Goal: Task Accomplishment & Management: Complete application form

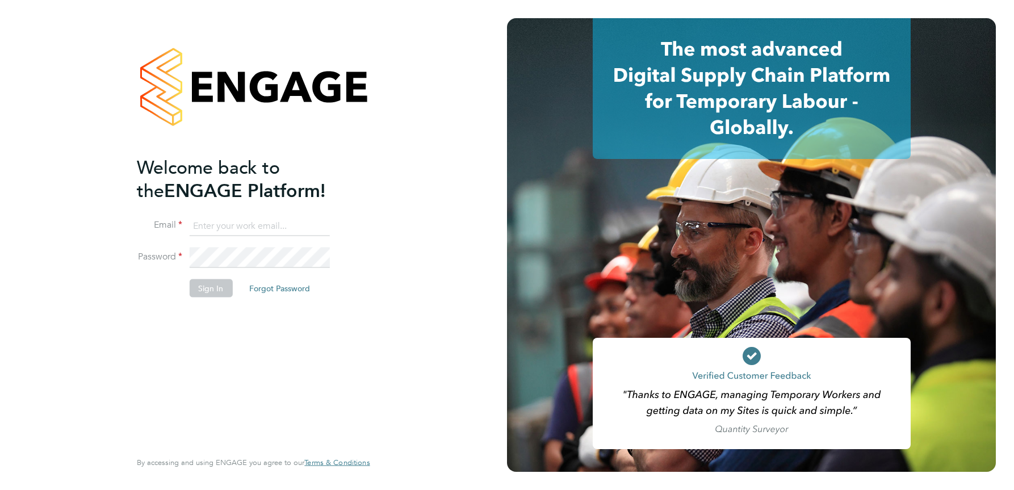
type input "[PERSON_NAME][EMAIL_ADDRESS][DOMAIN_NAME]"
click at [207, 290] on button "Sign In" at bounding box center [210, 288] width 43 height 18
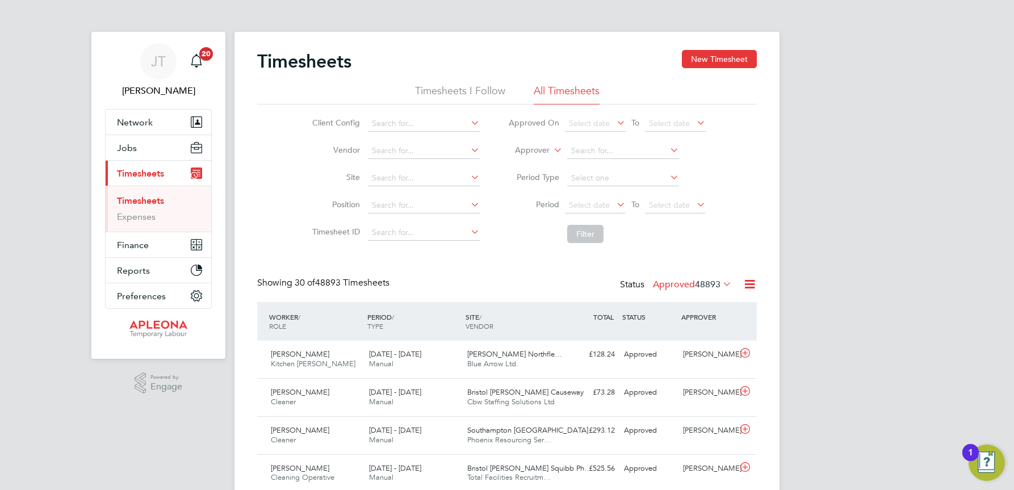
click at [721, 287] on icon at bounding box center [721, 284] width 0 height 16
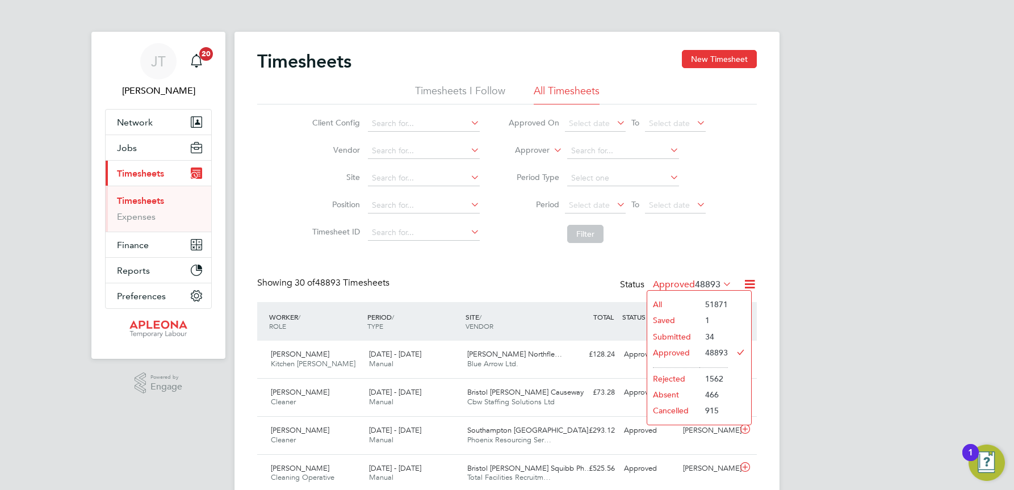
click at [677, 337] on li "Submitted" at bounding box center [673, 337] width 52 height 16
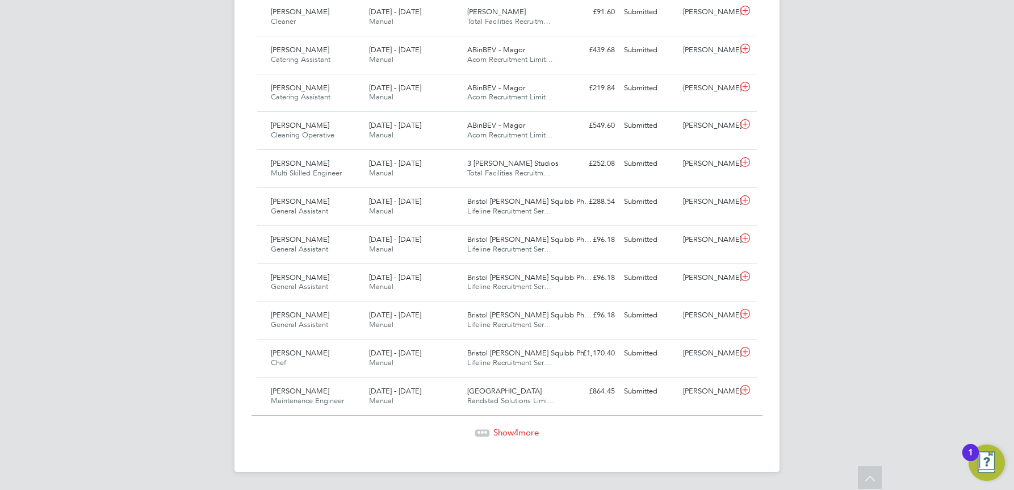
click at [507, 430] on span "Show 4 more" at bounding box center [515, 432] width 45 height 11
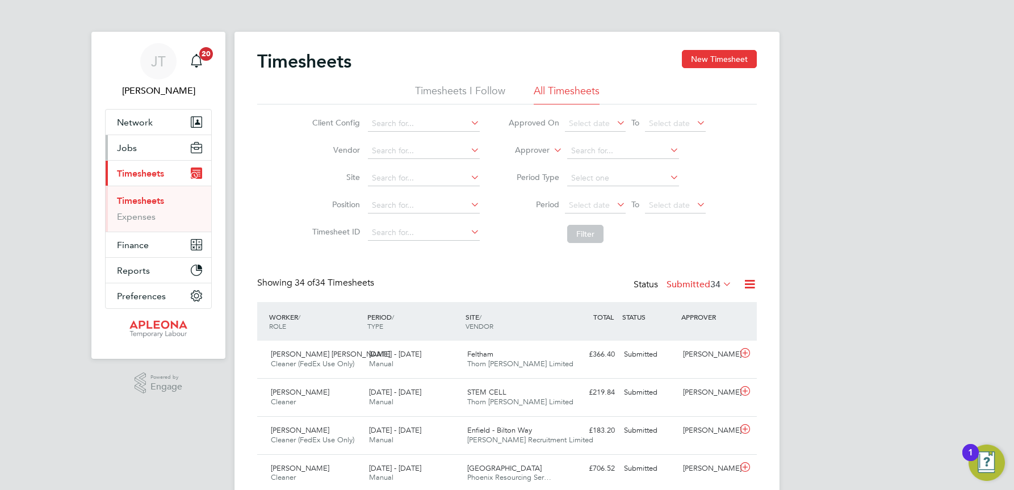
click at [125, 146] on span "Jobs" at bounding box center [127, 148] width 20 height 11
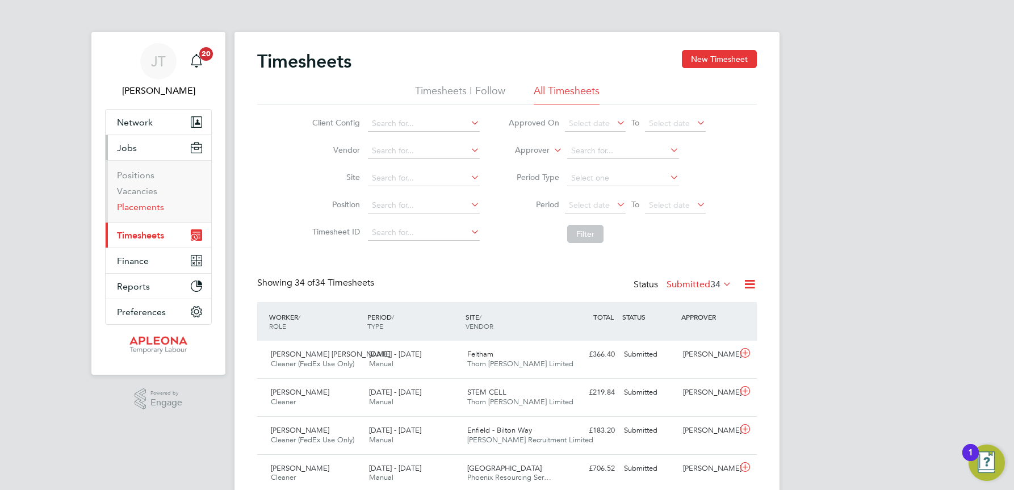
click at [140, 208] on link "Placements" at bounding box center [140, 207] width 47 height 11
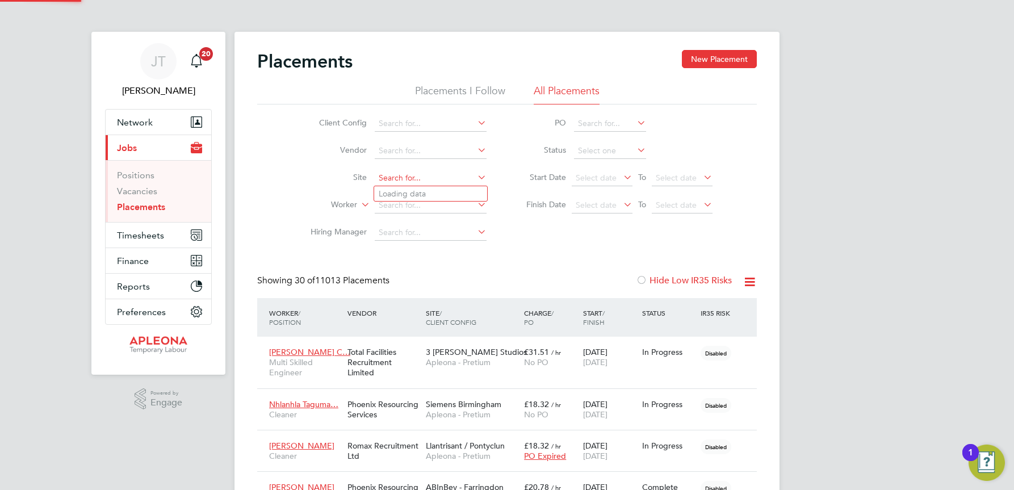
click at [387, 173] on input at bounding box center [431, 178] width 112 height 16
type input "Launceston"
click at [403, 193] on b "Launceston" at bounding box center [400, 194] width 42 height 10
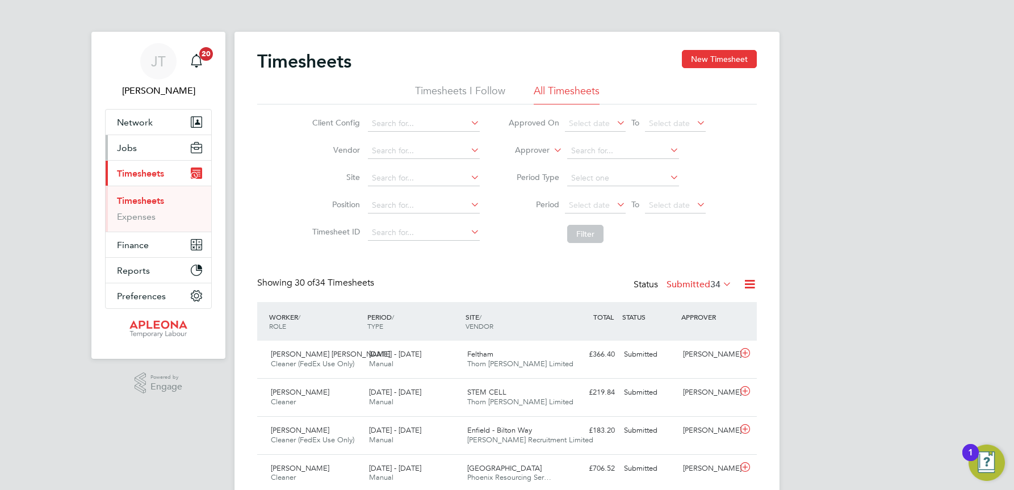
click at [130, 144] on span "Jobs" at bounding box center [127, 148] width 20 height 11
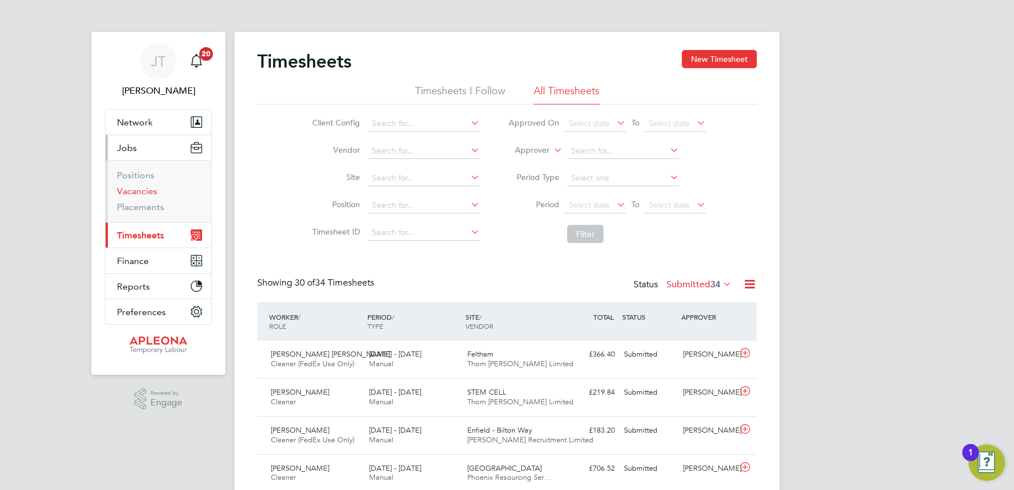
click at [135, 194] on link "Vacancies" at bounding box center [137, 191] width 40 height 11
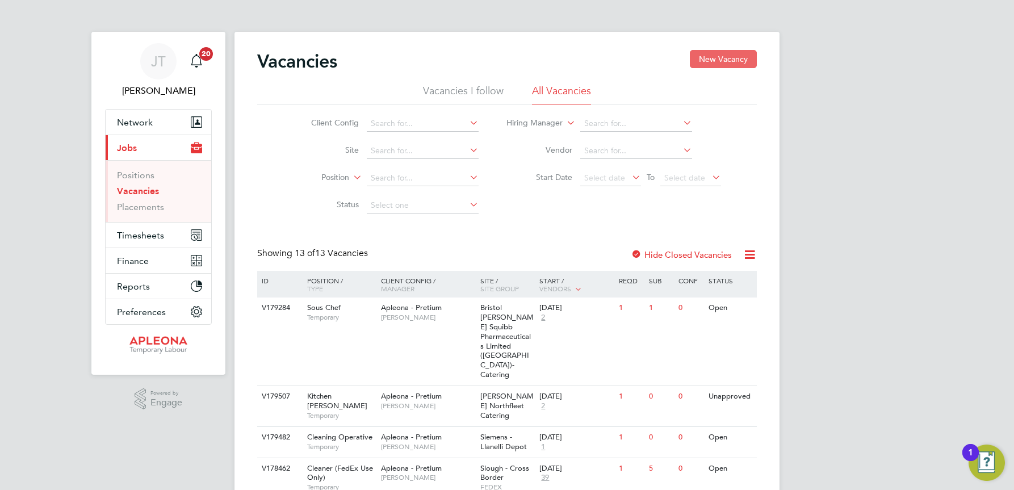
click at [723, 61] on button "New Vacancy" at bounding box center [723, 59] width 67 height 18
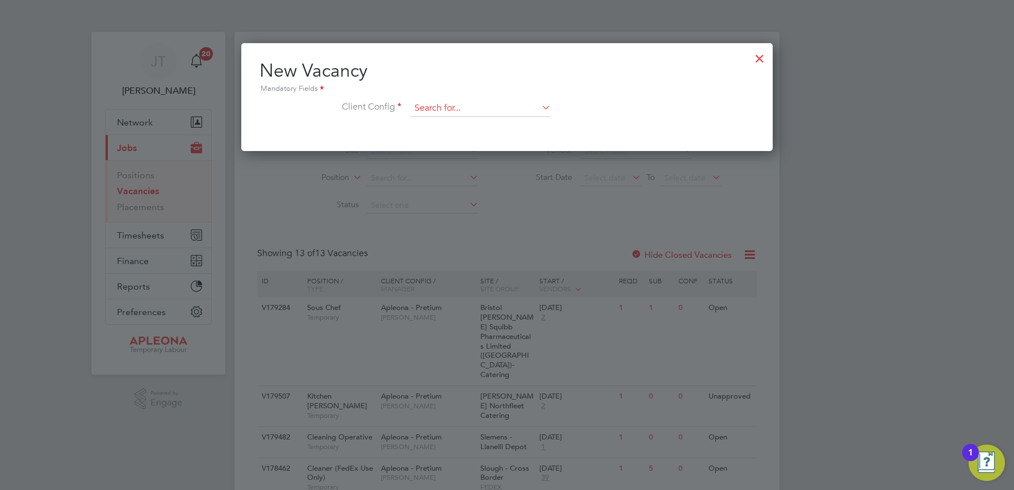
click at [443, 101] on input at bounding box center [480, 108] width 140 height 17
click at [444, 124] on li "Apleona - Pretium" at bounding box center [480, 124] width 141 height 15
type input "Apleona - Pretium"
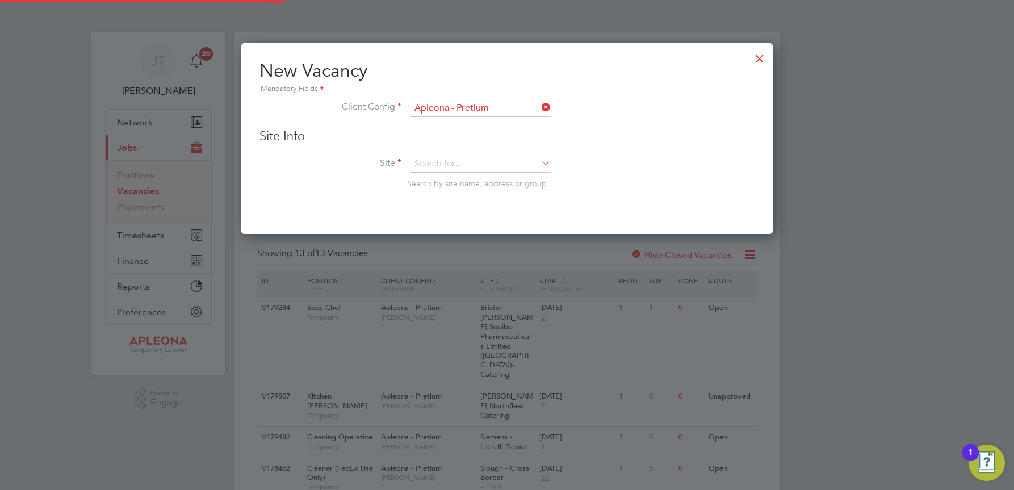
click at [424, 155] on div "Site Info Site Search by site name, address or group" at bounding box center [506, 169] width 495 height 83
click at [424, 162] on input at bounding box center [480, 164] width 140 height 17
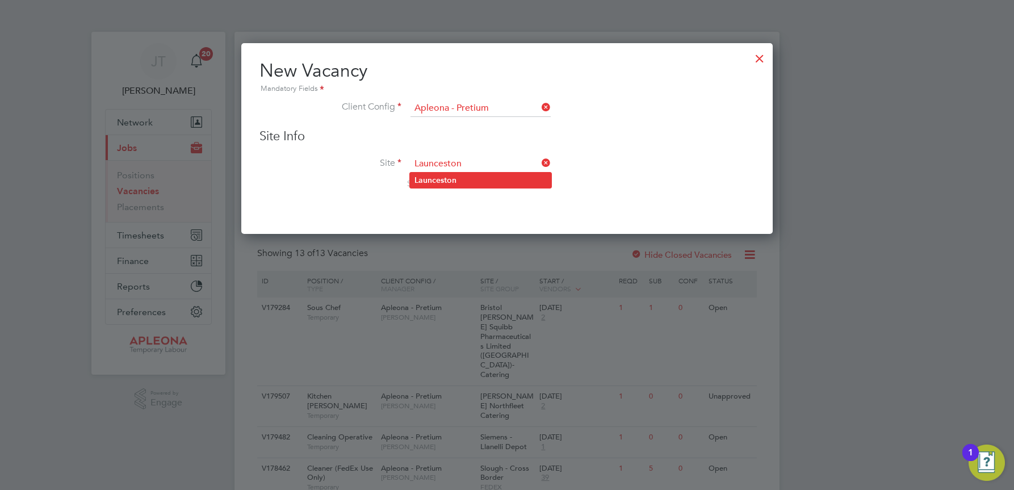
type input "Launceston"
click at [438, 182] on b "Launceston" at bounding box center [435, 180] width 42 height 10
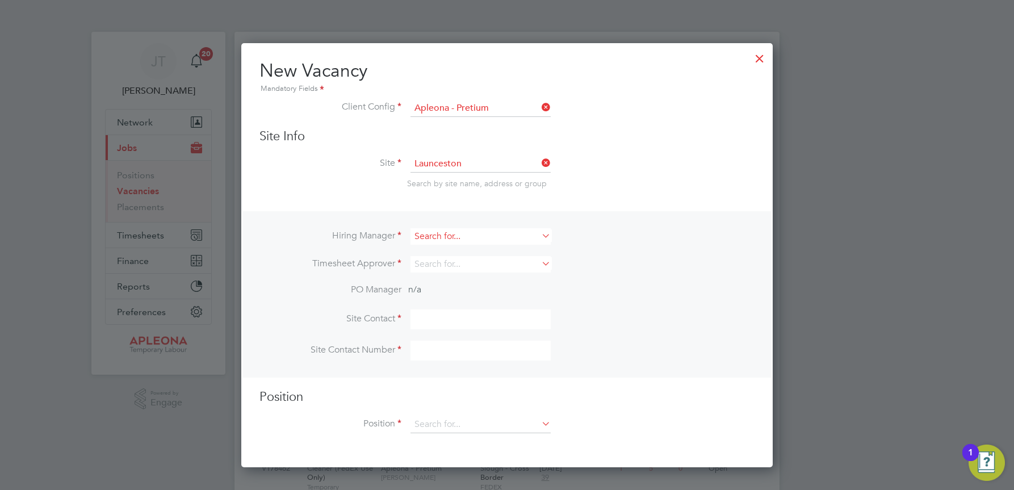
click at [430, 234] on input at bounding box center [480, 236] width 140 height 16
click at [433, 254] on li "Julie Tante" at bounding box center [480, 252] width 141 height 15
type input "[PERSON_NAME]"
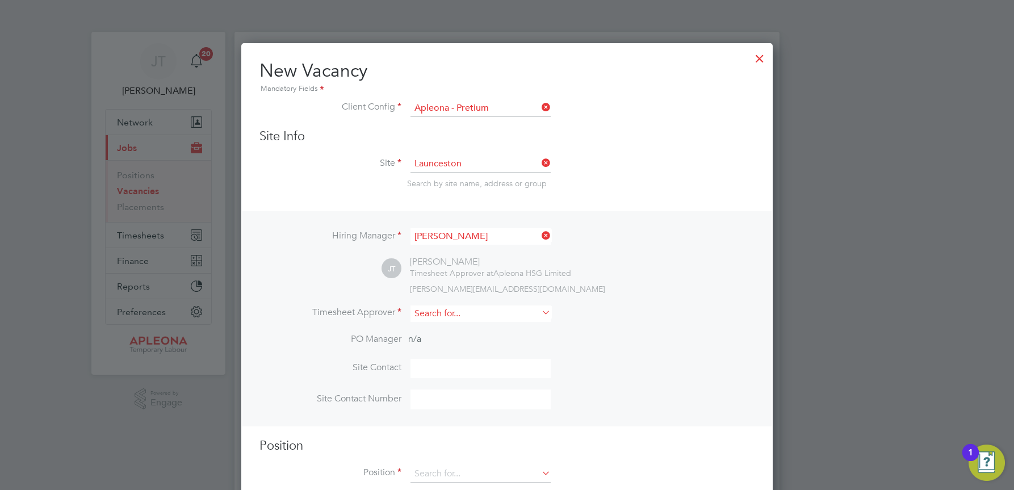
click at [426, 315] on input at bounding box center [480, 313] width 140 height 16
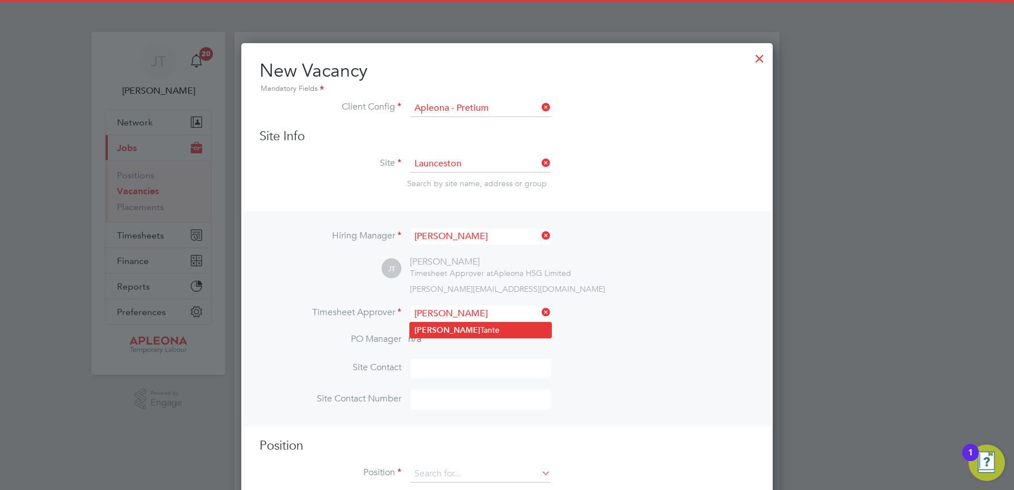
click at [429, 333] on b "Julie" at bounding box center [447, 330] width 66 height 10
type input "[PERSON_NAME]"
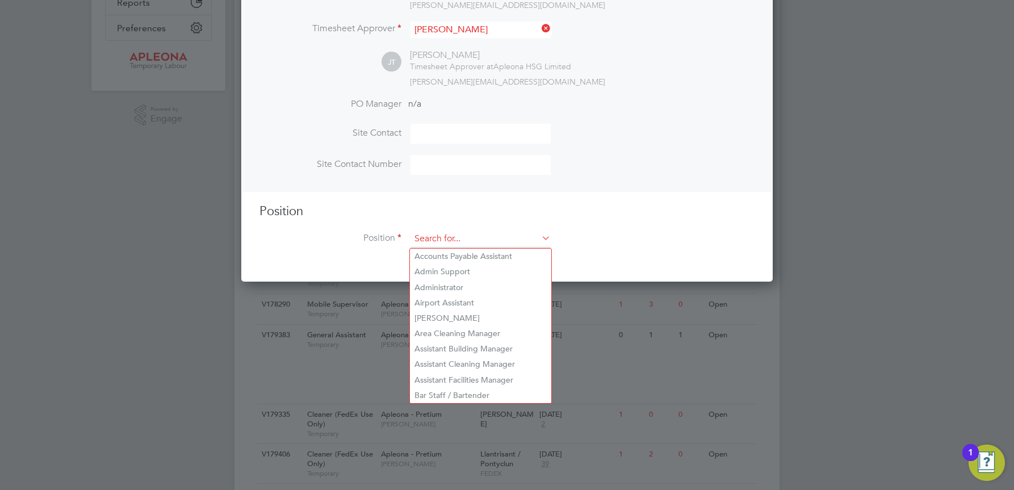
click at [443, 240] on input at bounding box center [480, 239] width 140 height 17
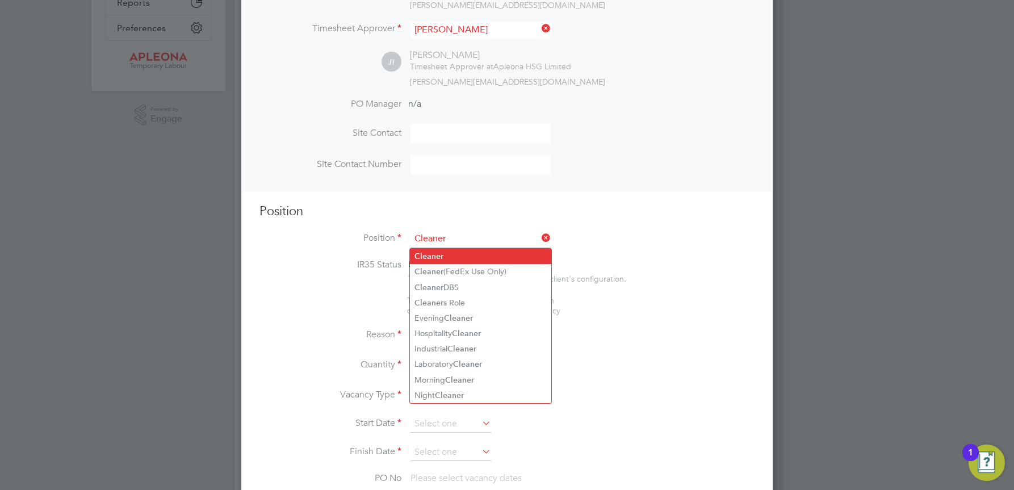
type input "Cleaner"
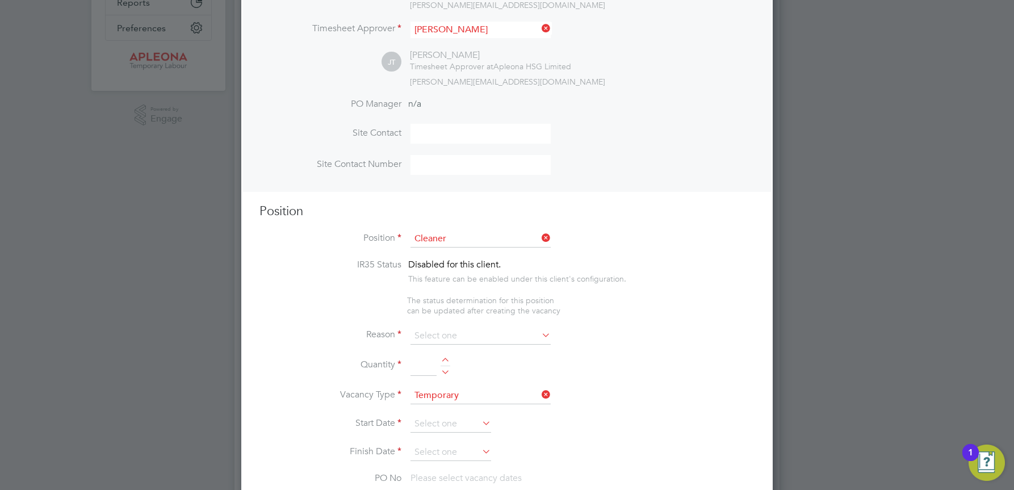
click at [430, 256] on b "Cleaner" at bounding box center [428, 257] width 29 height 10
type textarea "The Cleaning Operative will to carry out the delivery of office, cleaning and w…"
click at [426, 336] on input at bounding box center [480, 336] width 140 height 17
click at [425, 368] on li "Holiday" at bounding box center [480, 368] width 141 height 15
type input "Holiday"
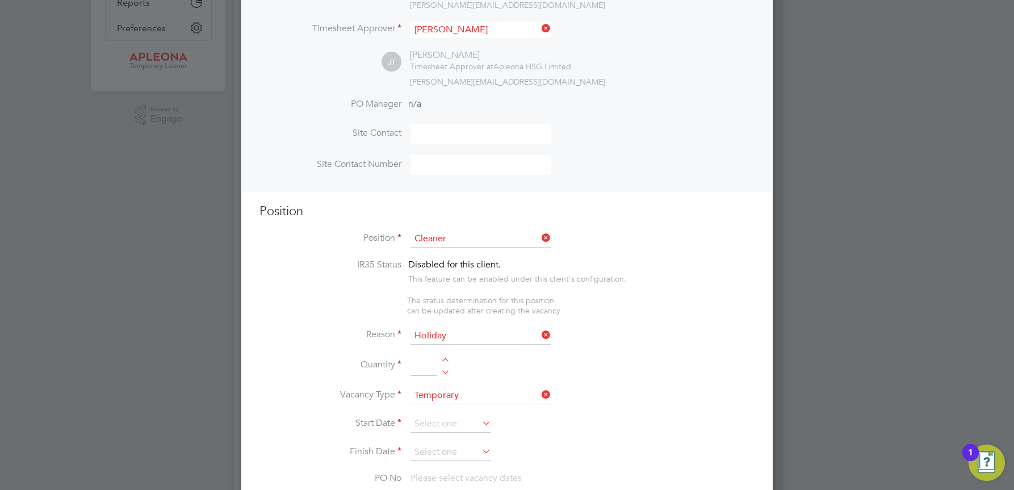
click at [447, 362] on div at bounding box center [446, 362] width 10 height 8
type input "1"
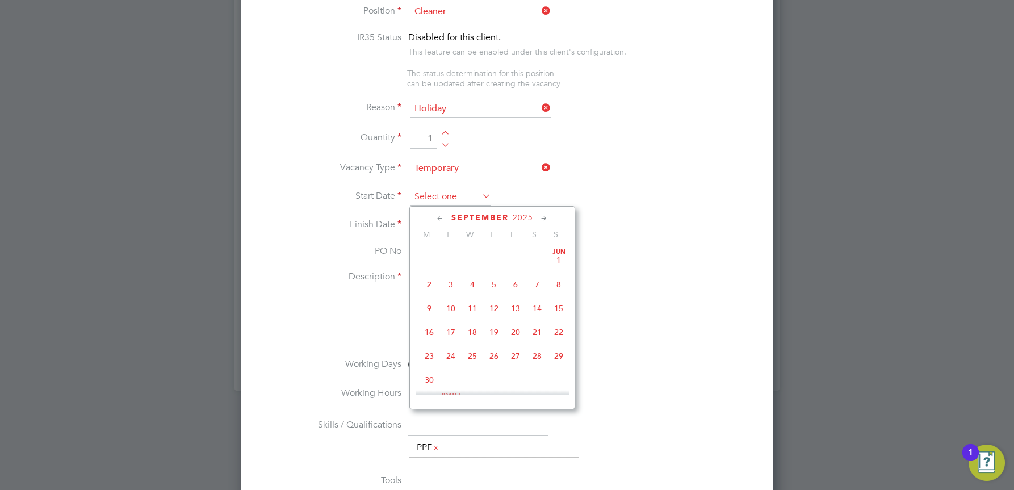
click at [428, 193] on input at bounding box center [450, 197] width 81 height 17
click at [450, 334] on span "9" at bounding box center [451, 324] width 22 height 22
type input "09 Sep 2025"
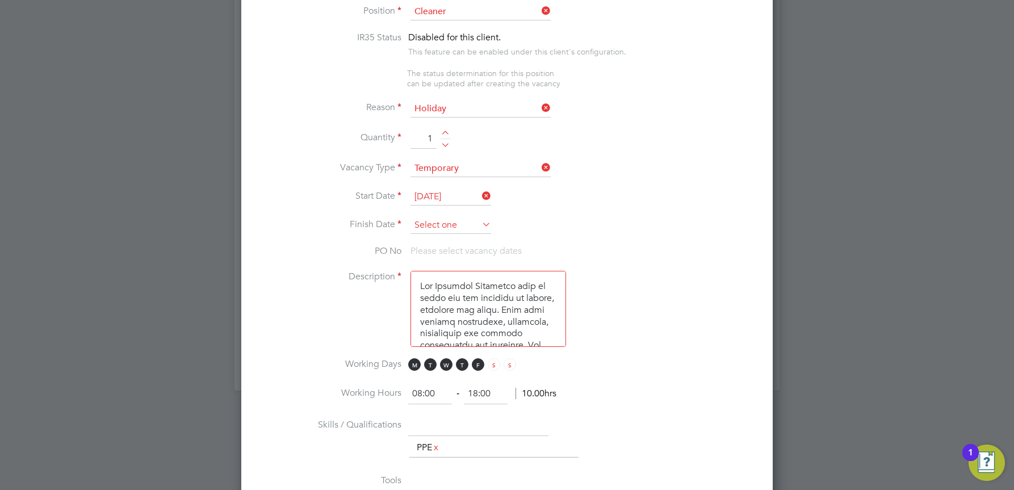
click at [432, 224] on input at bounding box center [450, 225] width 81 height 17
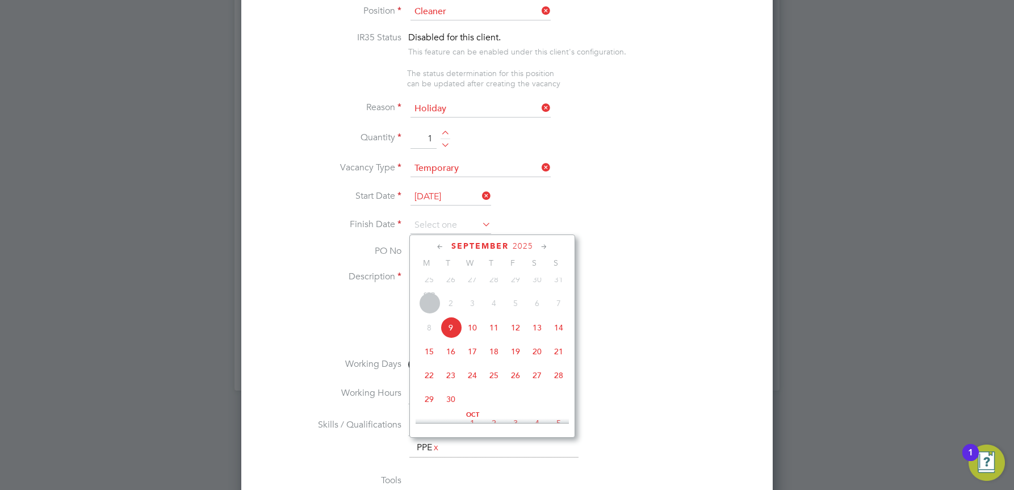
click at [450, 337] on span "9" at bounding box center [451, 328] width 22 height 22
type input "09 Sep 2025"
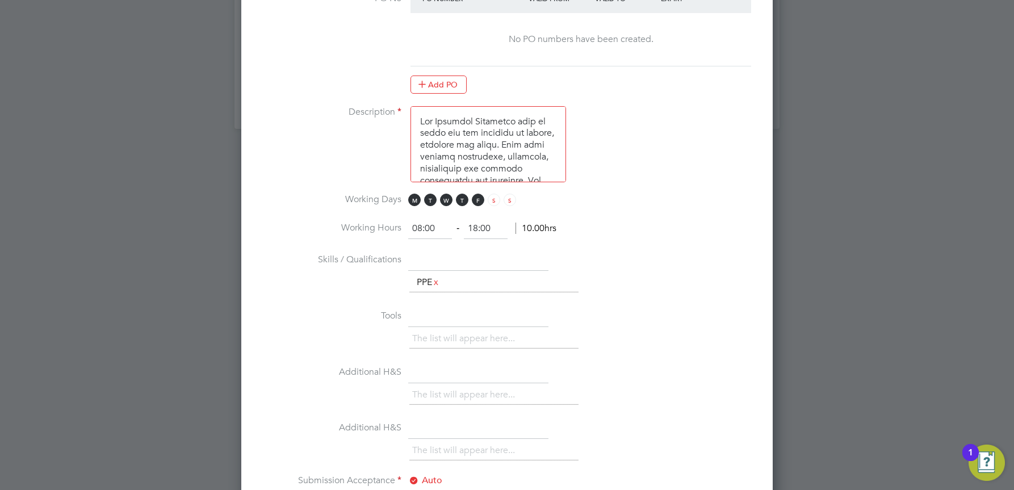
scroll to position [852, 0]
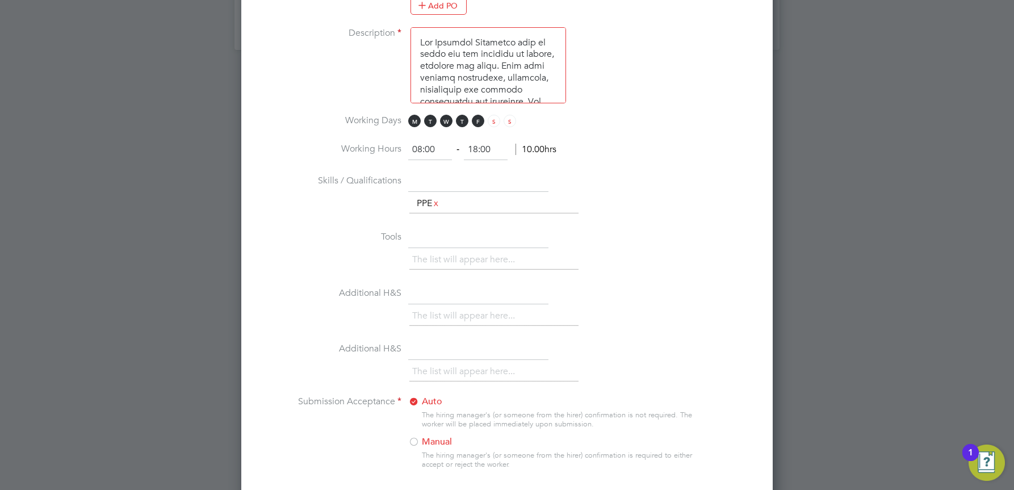
click at [422, 148] on input "08:00" at bounding box center [430, 150] width 44 height 20
click at [430, 150] on input "09:00" at bounding box center [430, 150] width 44 height 20
type input "09:30"
click at [479, 149] on input "18:00" at bounding box center [486, 150] width 44 height 20
click at [487, 148] on input "13:00" at bounding box center [486, 150] width 44 height 20
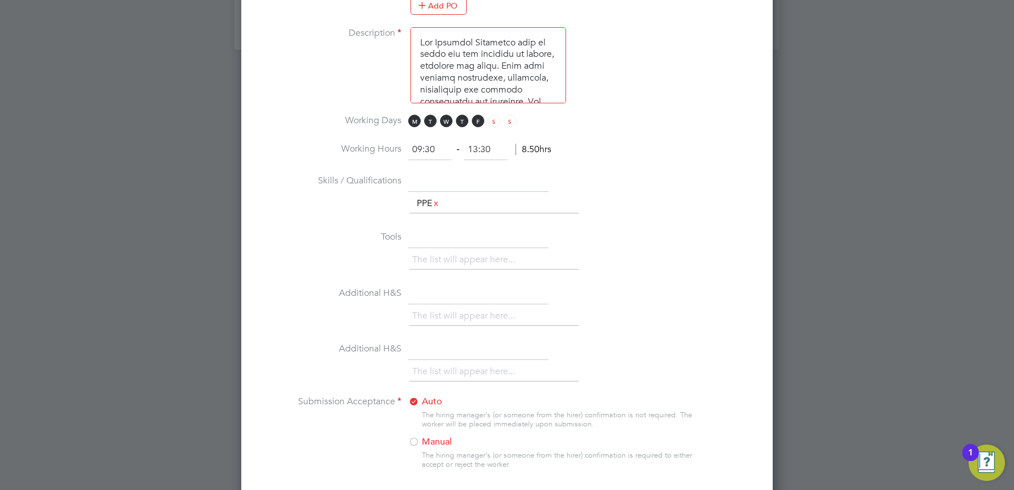
type input "13:30"
click at [585, 182] on li "Skills / Qualifications The list will appear here... PPE x" at bounding box center [506, 199] width 495 height 56
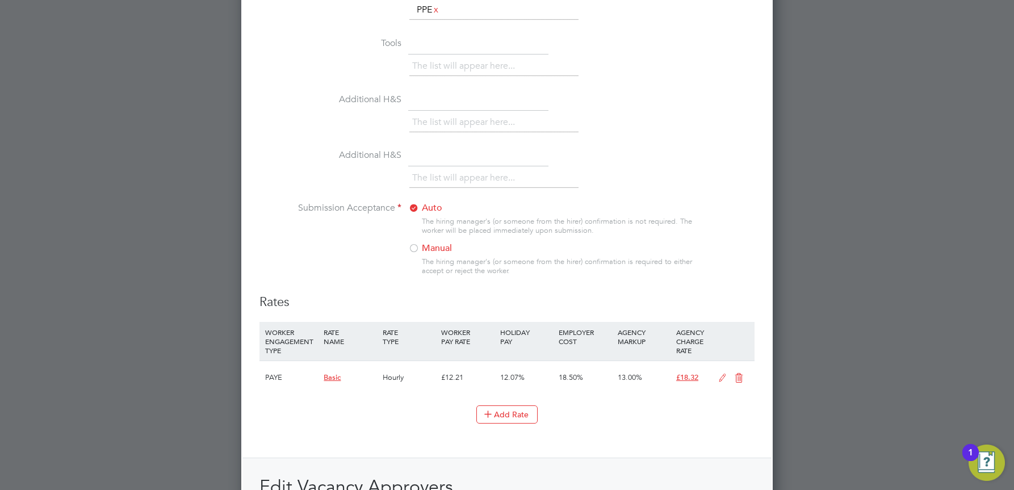
scroll to position [1079, 0]
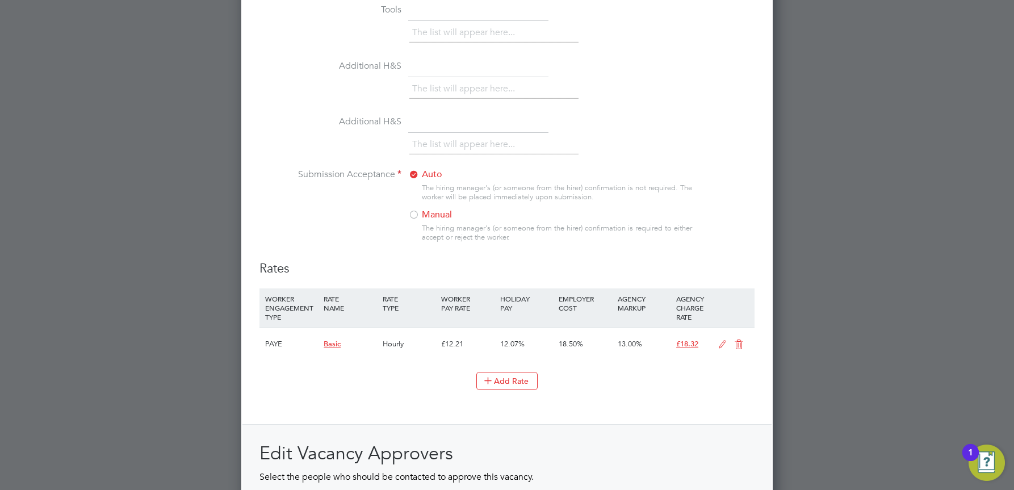
click at [413, 214] on div at bounding box center [413, 215] width 11 height 11
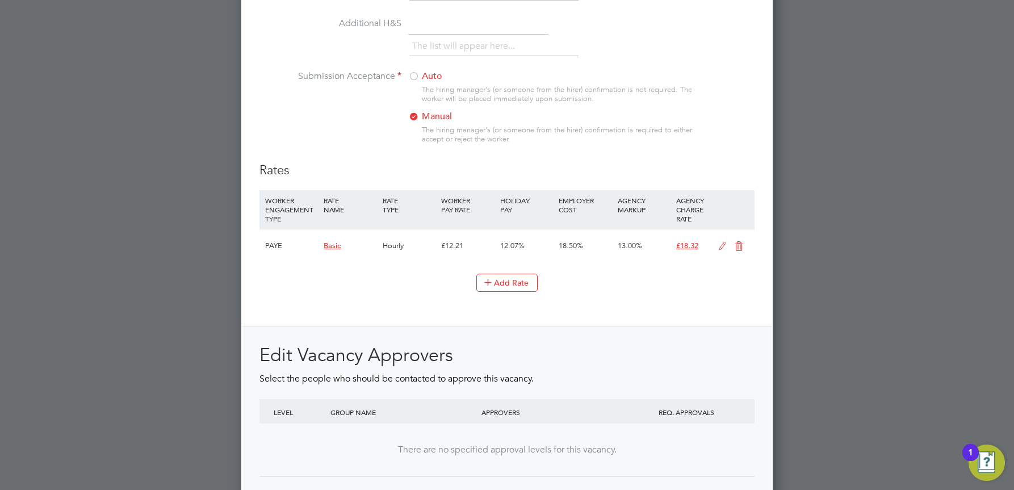
scroll to position [1266, 0]
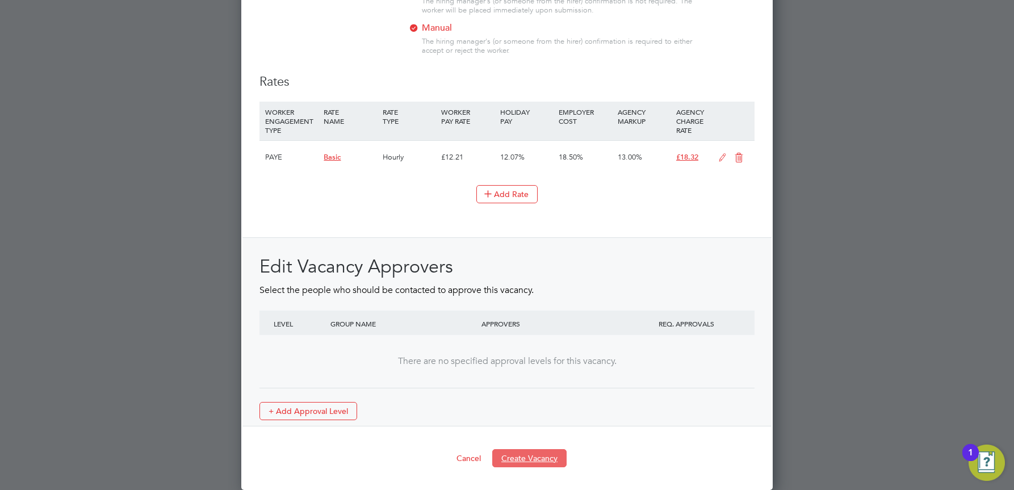
click at [518, 459] on button "Create Vacancy" at bounding box center [529, 458] width 74 height 18
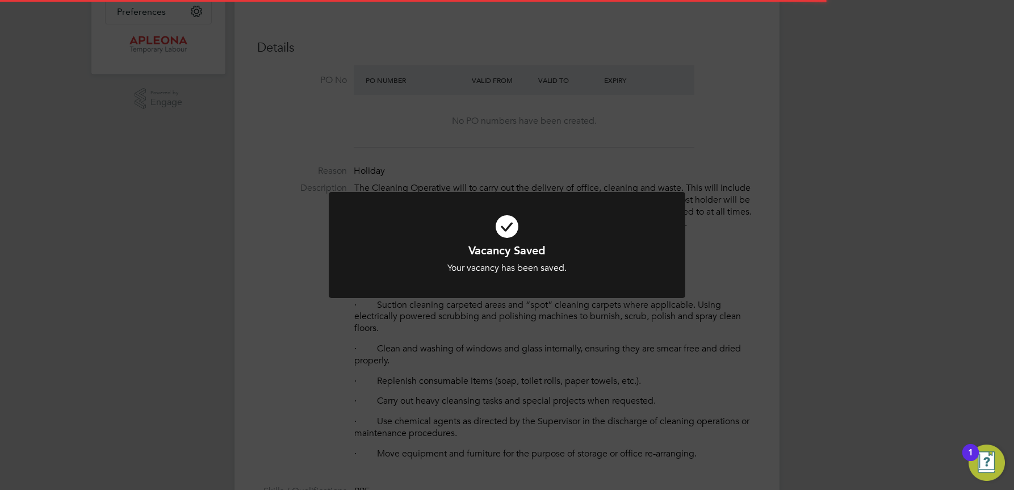
scroll to position [6, 6]
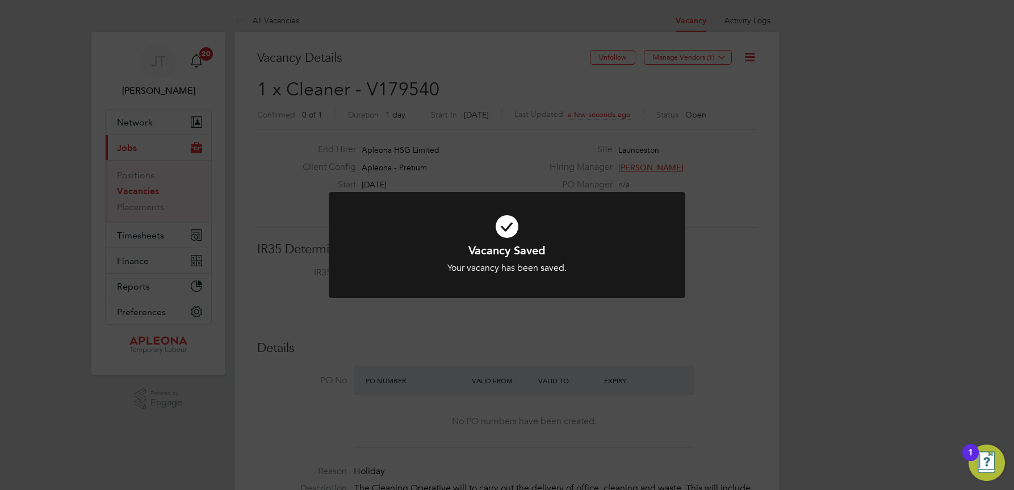
click at [721, 58] on div "Vacancy Saved Your vacancy has been saved. Cancel Okay" at bounding box center [507, 245] width 1014 height 490
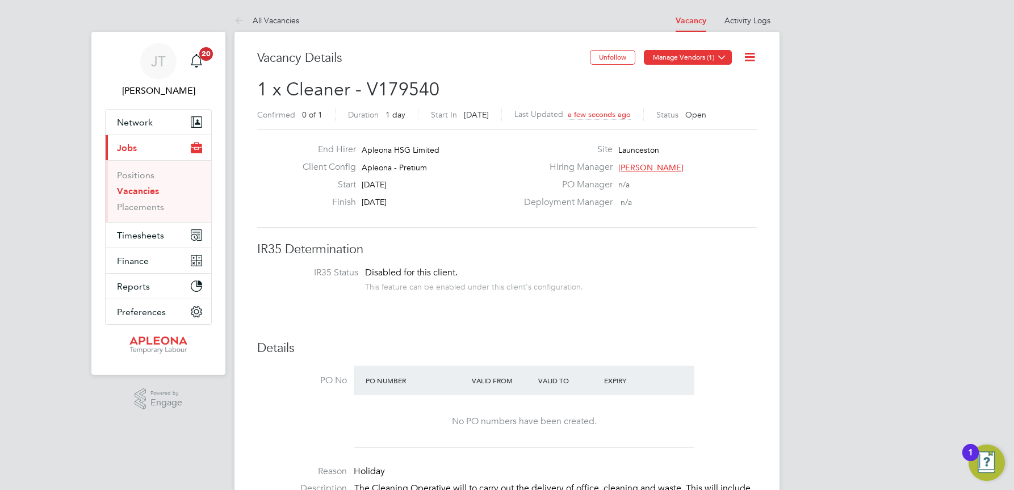
click at [724, 60] on icon at bounding box center [722, 57] width 9 height 9
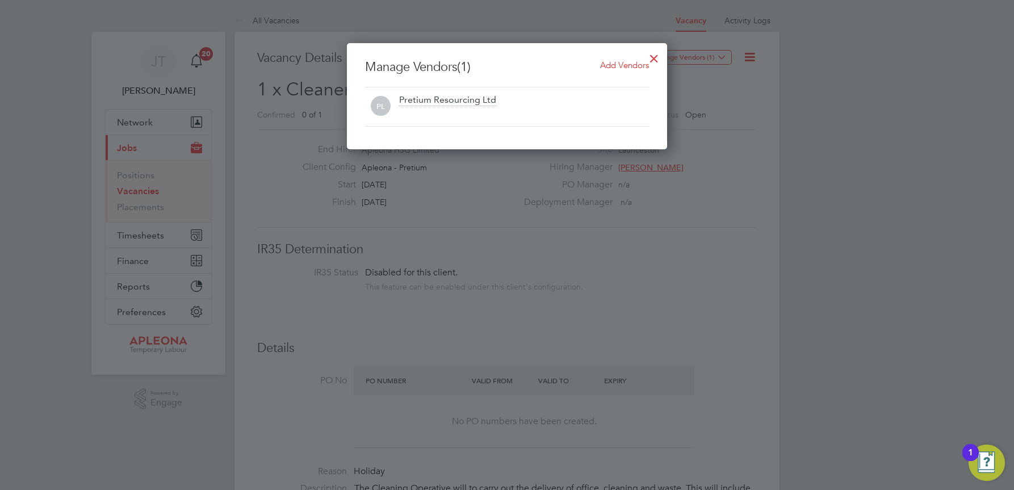
click at [622, 65] on span "Add Vendors" at bounding box center [624, 65] width 49 height 11
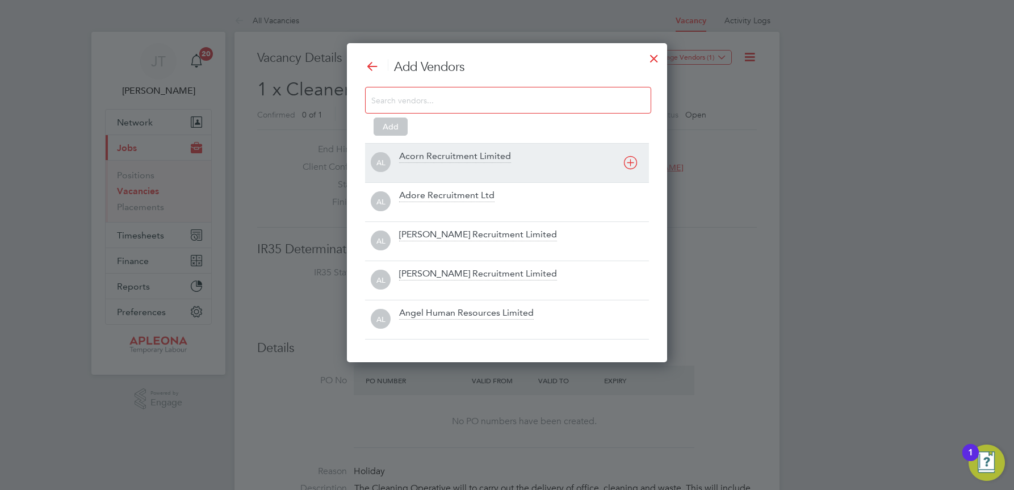
click at [630, 164] on icon at bounding box center [630, 163] width 14 height 14
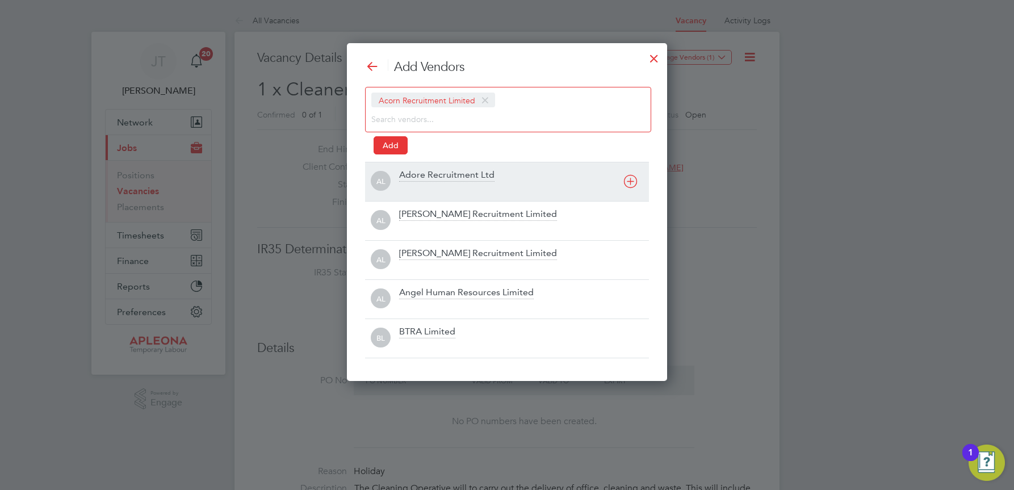
click at [627, 179] on icon at bounding box center [630, 181] width 14 height 14
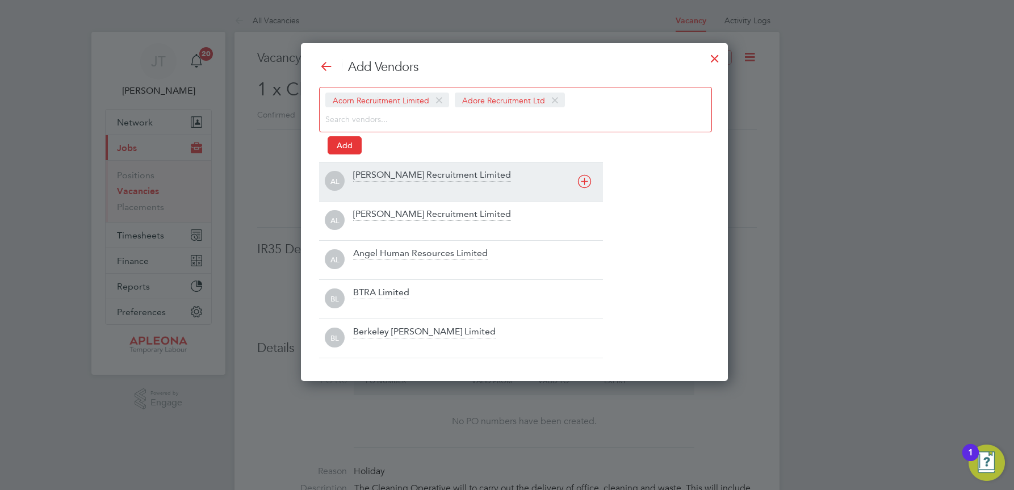
click at [584, 180] on icon at bounding box center [584, 181] width 14 height 14
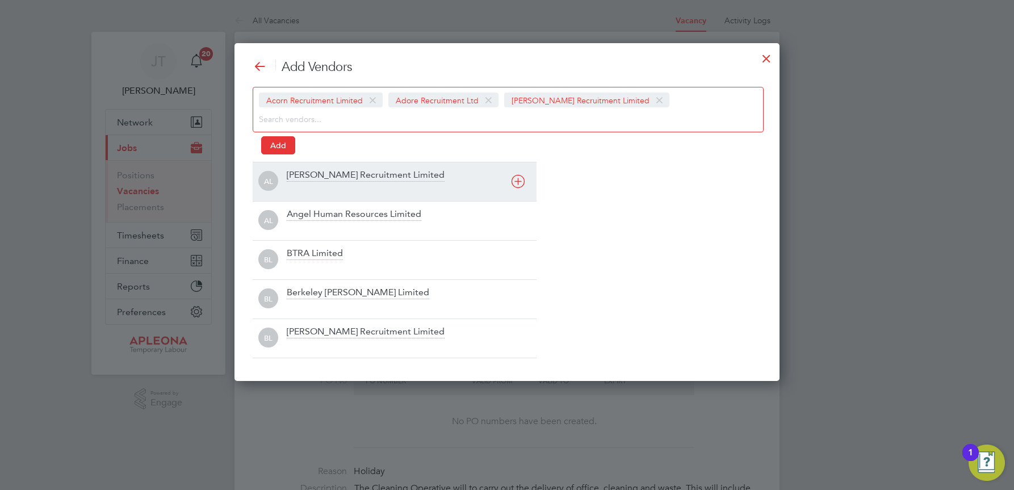
click at [520, 179] on icon at bounding box center [518, 181] width 14 height 14
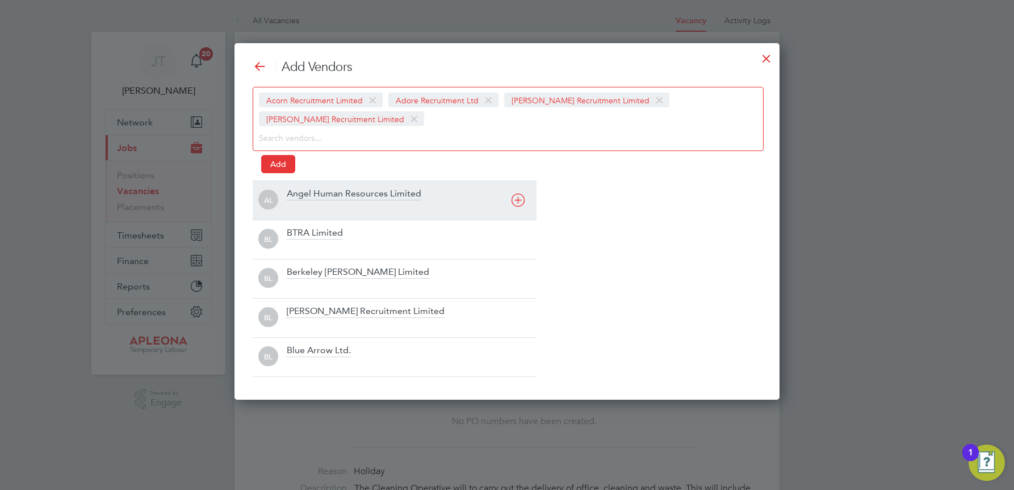
click at [516, 197] on icon at bounding box center [518, 200] width 14 height 14
click at [516, 198] on icon at bounding box center [518, 200] width 14 height 14
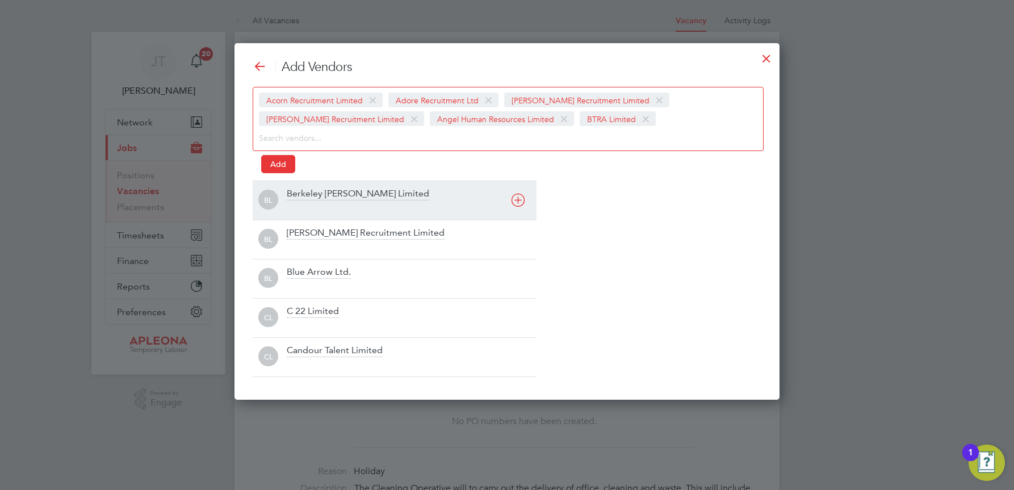
click at [516, 200] on icon at bounding box center [518, 200] width 14 height 14
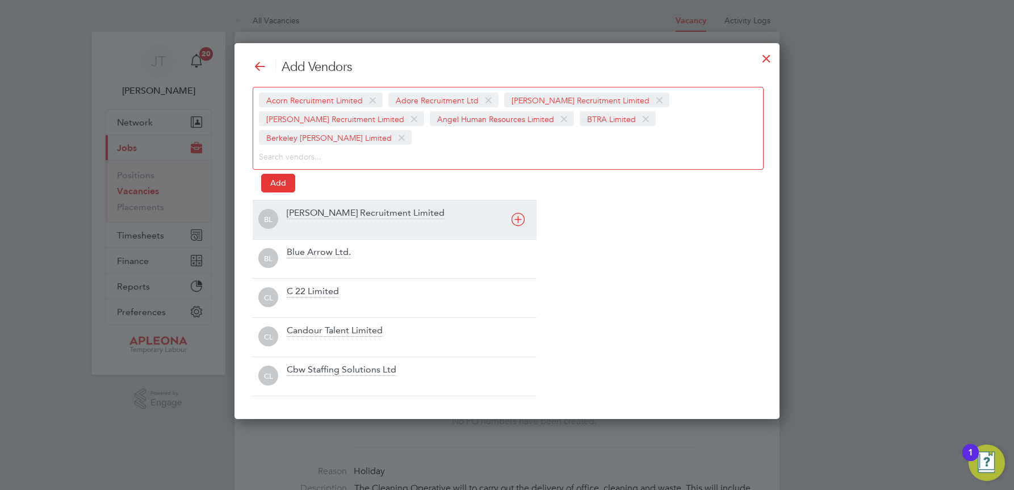
click at [516, 212] on icon at bounding box center [518, 219] width 14 height 14
click at [516, 219] on icon at bounding box center [518, 219] width 14 height 14
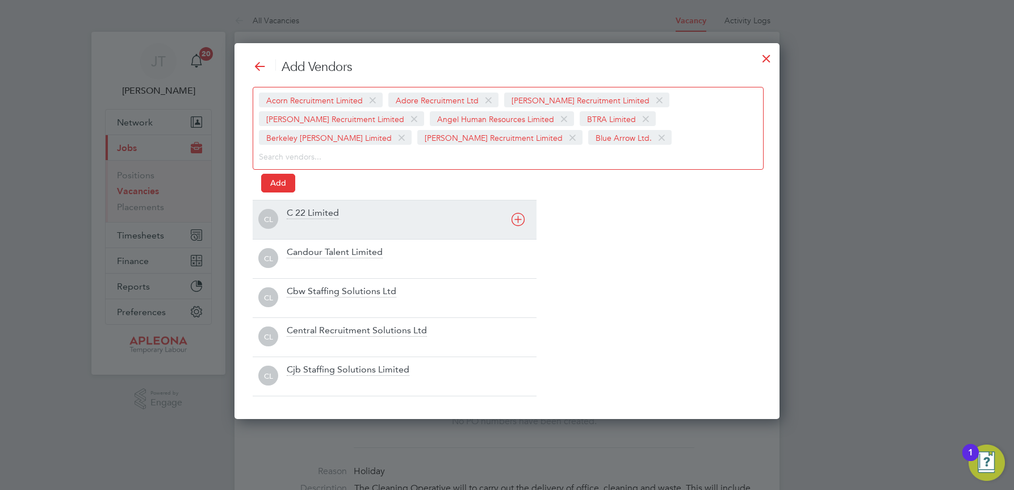
click at [516, 219] on icon at bounding box center [518, 219] width 14 height 14
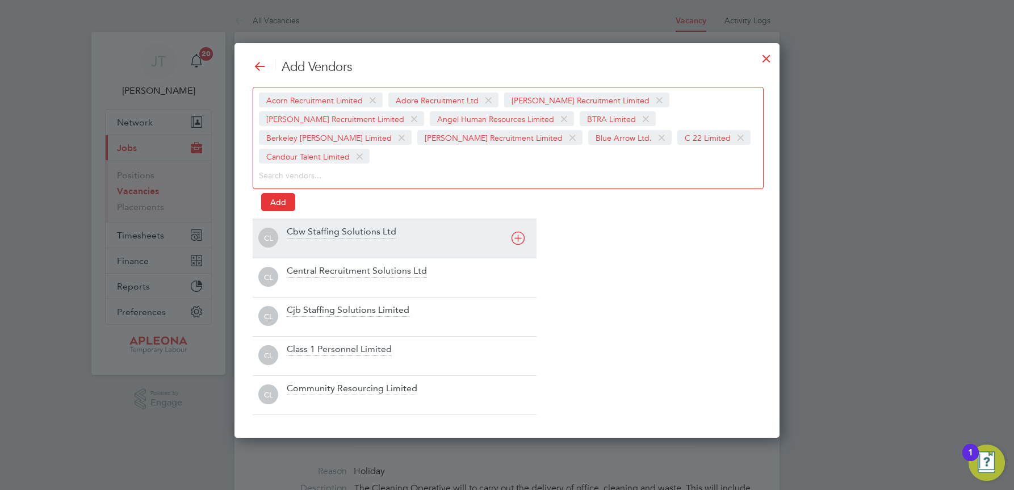
click at [516, 231] on icon at bounding box center [518, 238] width 14 height 14
click at [516, 219] on div "CL Central Recruitment Solutions Ltd" at bounding box center [395, 238] width 284 height 39
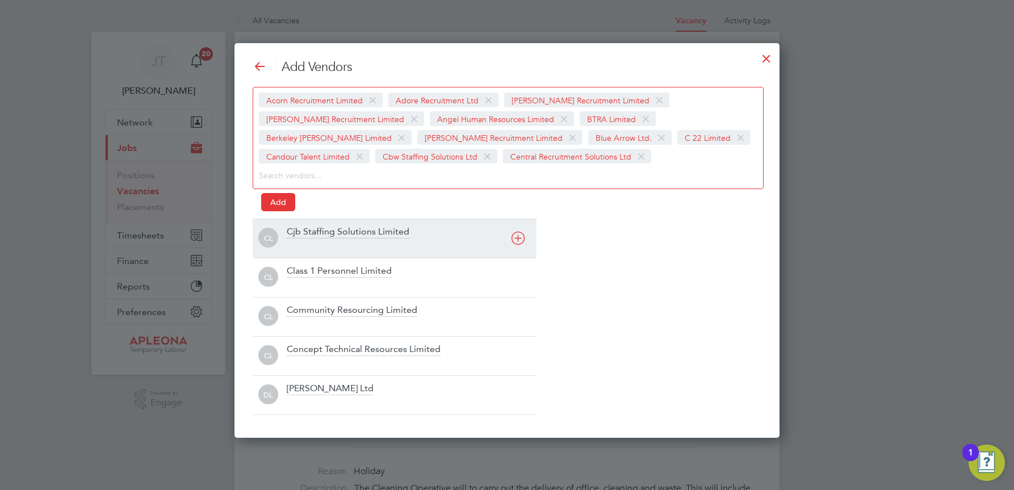
click at [519, 241] on icon at bounding box center [518, 238] width 14 height 14
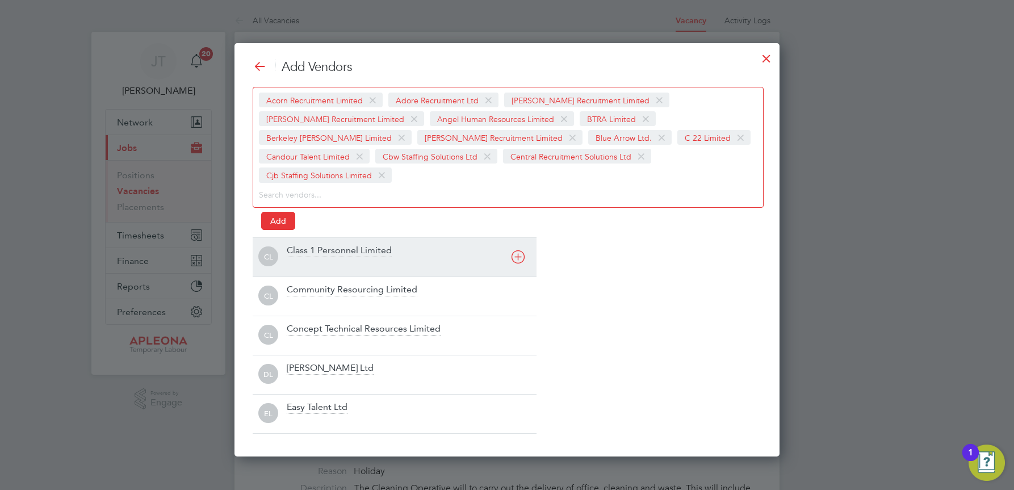
click at [519, 250] on icon at bounding box center [518, 257] width 14 height 14
click at [519, 241] on div "CL Class 1 Personnel Limited" at bounding box center [395, 256] width 284 height 39
click at [519, 241] on div "CL Concept Technical Resources Limited" at bounding box center [395, 256] width 284 height 39
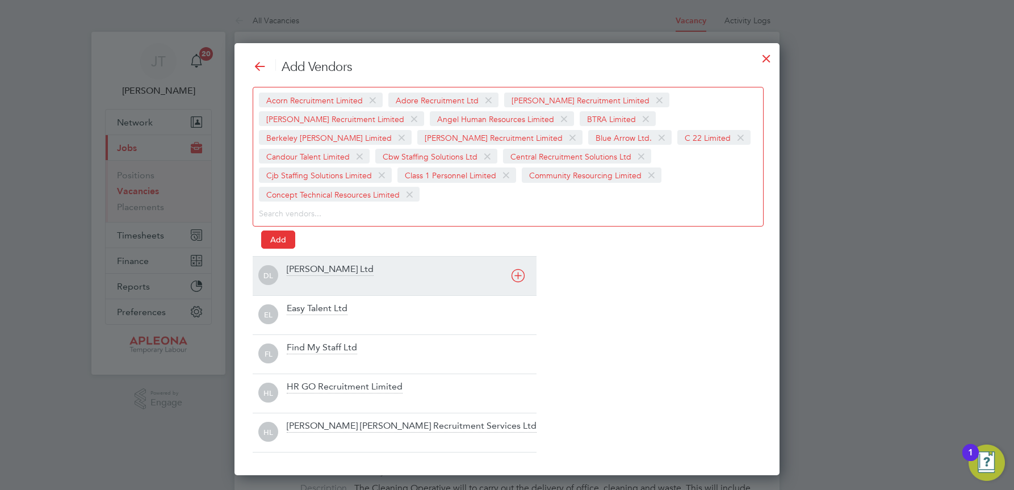
click at [519, 269] on icon at bounding box center [518, 276] width 14 height 14
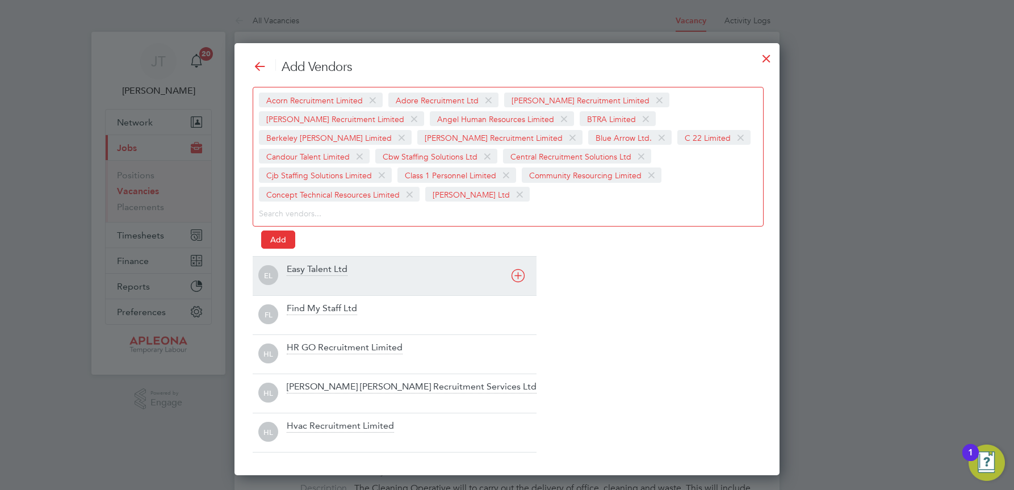
click at [519, 258] on div "EL Easy Talent Ltd" at bounding box center [395, 275] width 284 height 39
click at [517, 277] on icon at bounding box center [518, 276] width 14 height 14
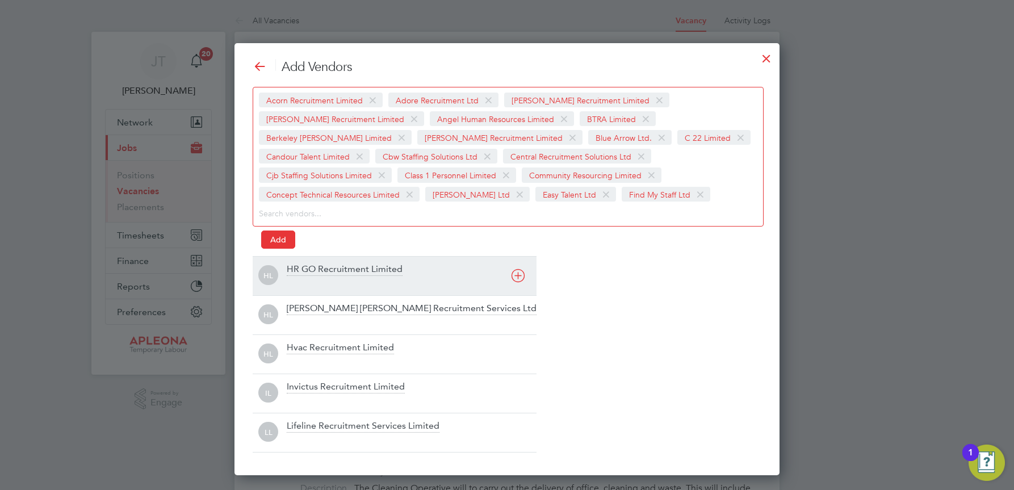
click at [517, 277] on icon at bounding box center [518, 276] width 14 height 14
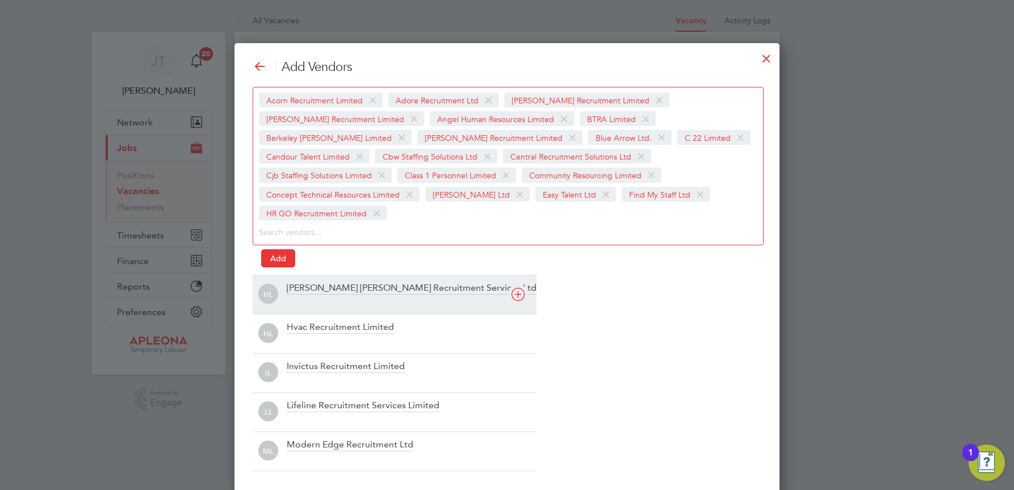
click at [517, 287] on icon at bounding box center [518, 294] width 14 height 14
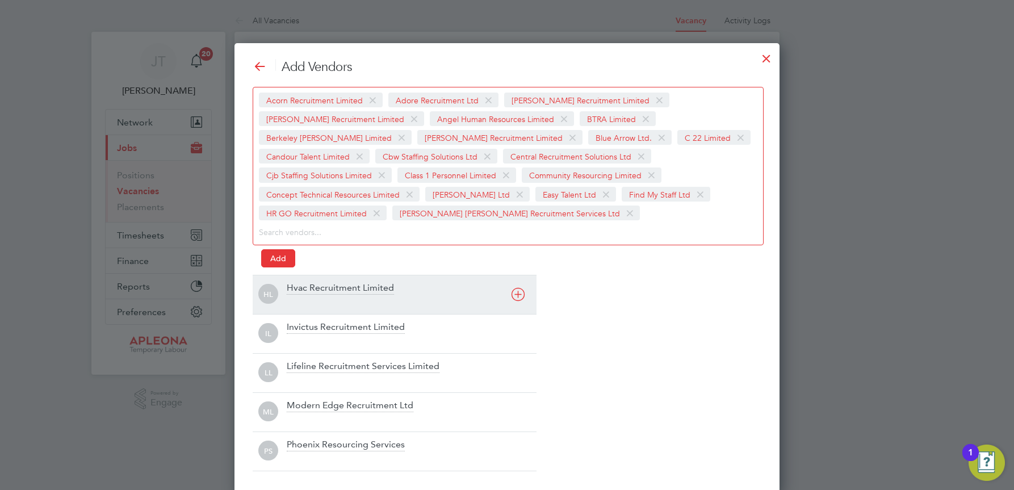
click at [517, 277] on div "HL Hvac Recruitment Limited" at bounding box center [395, 294] width 284 height 39
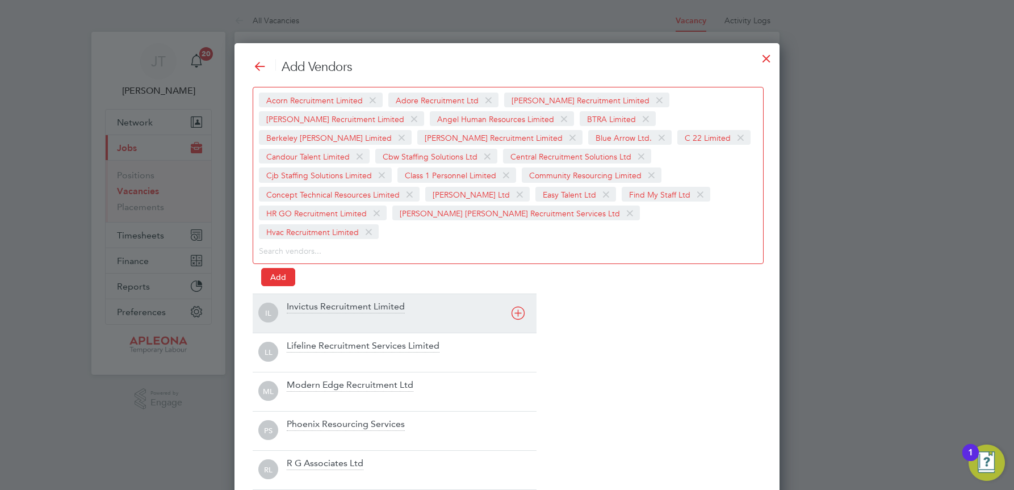
click at [517, 306] on icon at bounding box center [518, 313] width 14 height 14
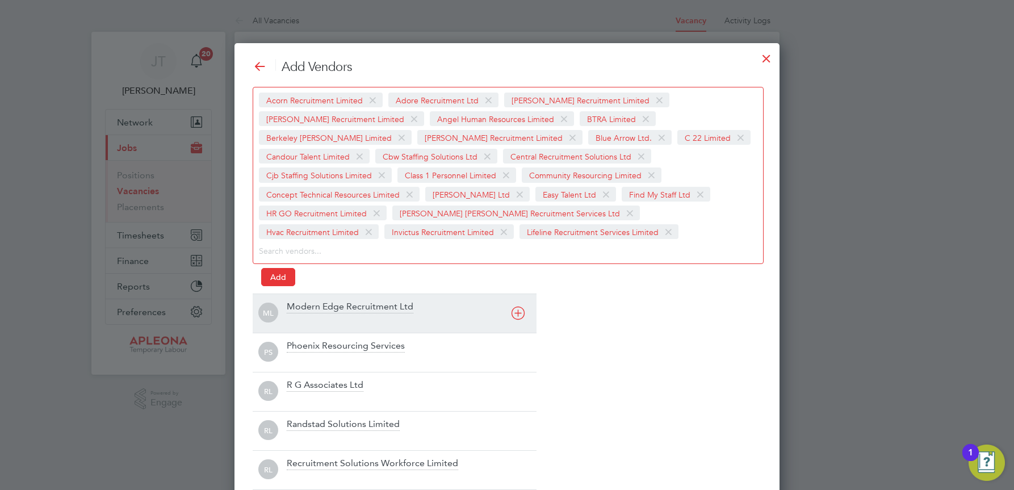
click at [517, 294] on div "ML Modern Edge Recruitment Ltd" at bounding box center [395, 313] width 284 height 39
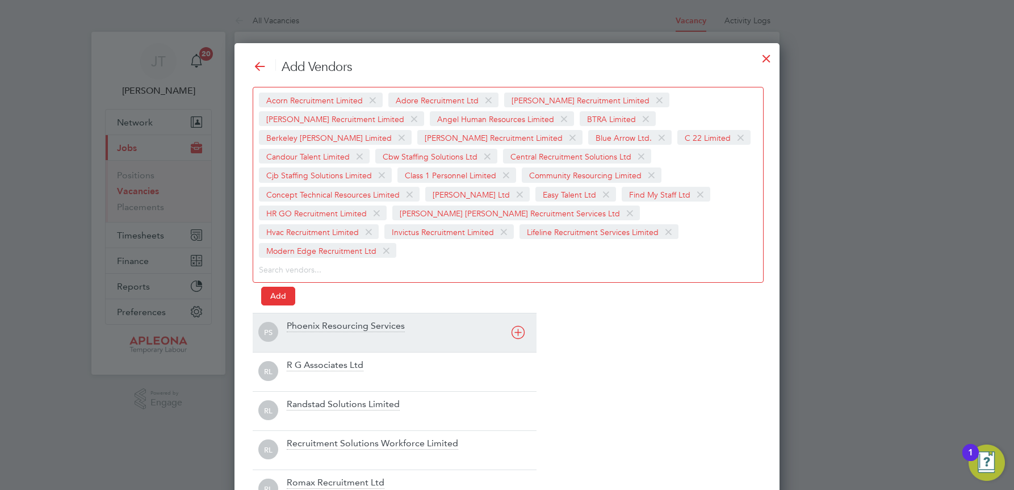
click at [517, 313] on div "PS Phoenix Resourcing Services" at bounding box center [395, 332] width 284 height 39
click at [517, 325] on icon at bounding box center [518, 332] width 14 height 14
click at [517, 313] on div "RL Randstad Solutions Limited" at bounding box center [395, 332] width 284 height 39
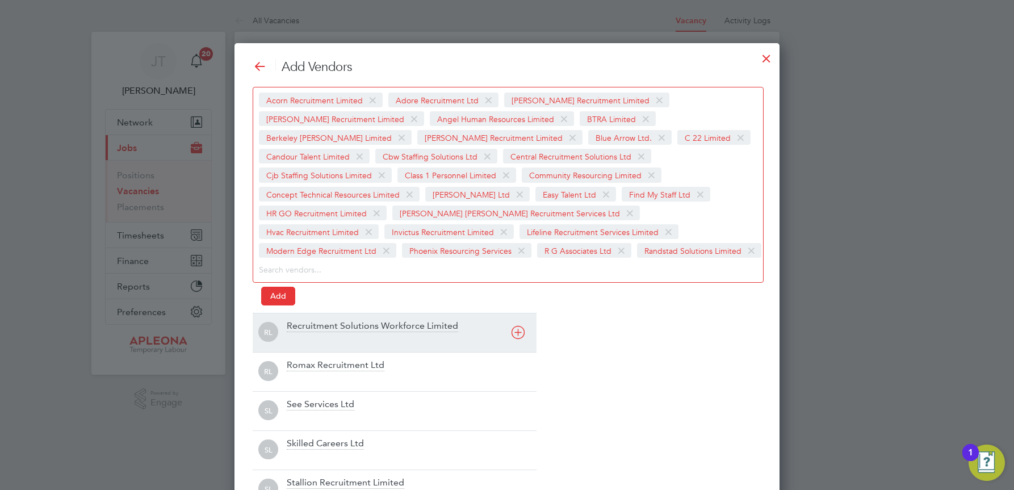
click at [518, 313] on div "RL Recruitment Solutions Workforce Limited" at bounding box center [395, 332] width 284 height 39
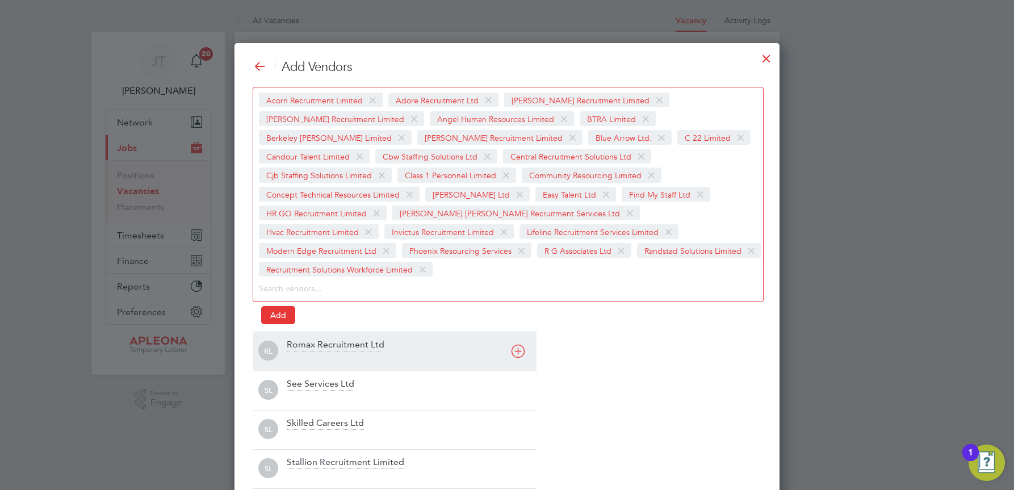
click at [517, 344] on icon at bounding box center [518, 351] width 14 height 14
click at [517, 329] on div "Add Vendors Acorn Recruitment Limited Adore Recruitment Ltd Alex Young Recruitm…" at bounding box center [507, 293] width 509 height 469
click at [522, 349] on icon at bounding box center [518, 351] width 14 height 14
click at [521, 349] on icon at bounding box center [518, 351] width 14 height 14
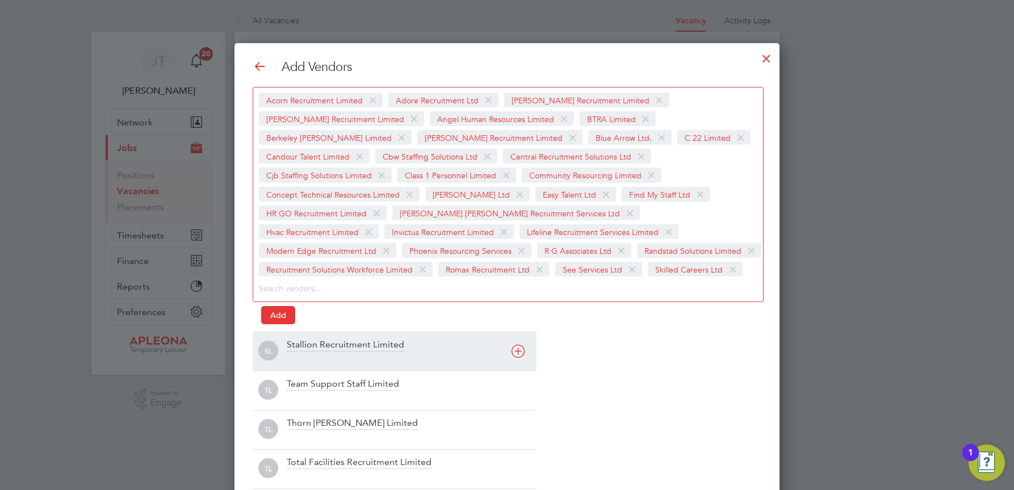
click at [521, 349] on icon at bounding box center [518, 351] width 14 height 14
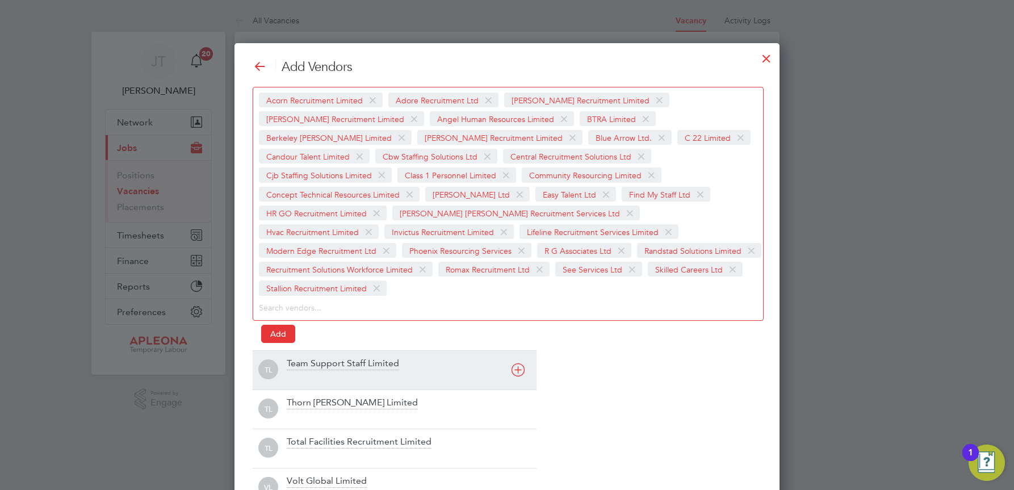
click at [521, 363] on icon at bounding box center [518, 370] width 14 height 14
click at [517, 367] on icon at bounding box center [518, 370] width 14 height 14
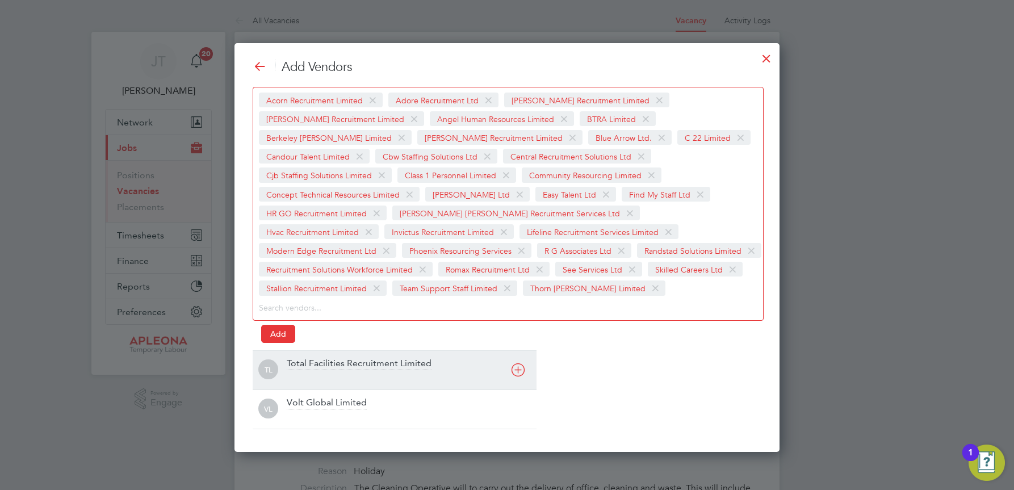
click at [519, 367] on icon at bounding box center [518, 370] width 14 height 14
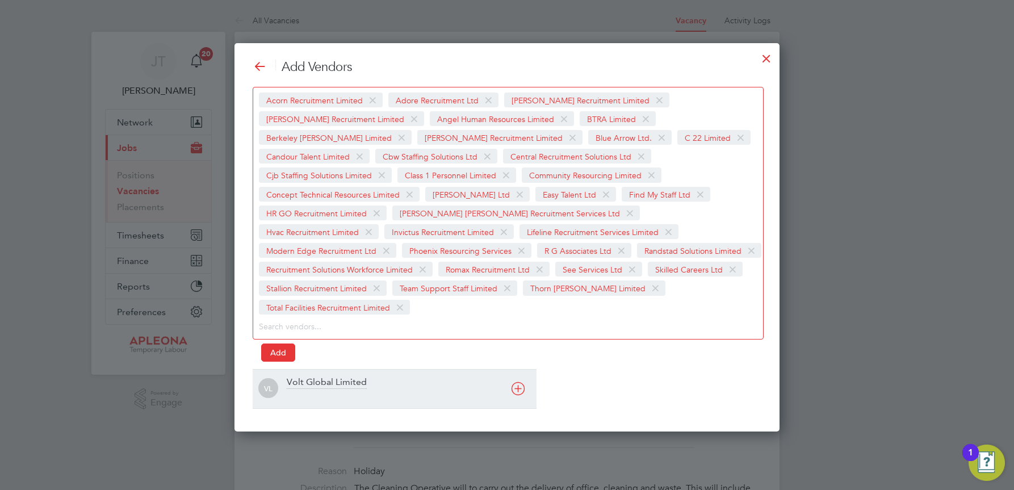
click at [519, 382] on icon at bounding box center [518, 389] width 14 height 14
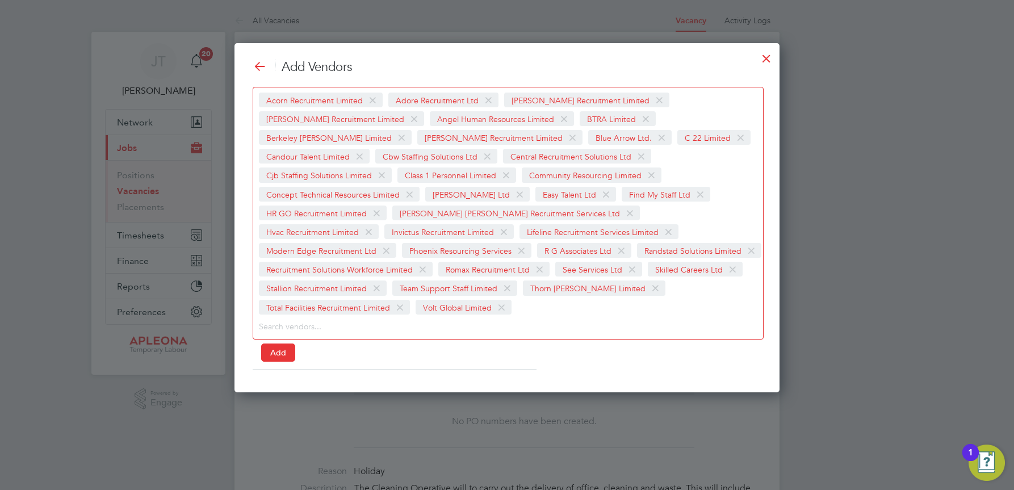
click at [765, 56] on div at bounding box center [766, 55] width 20 height 20
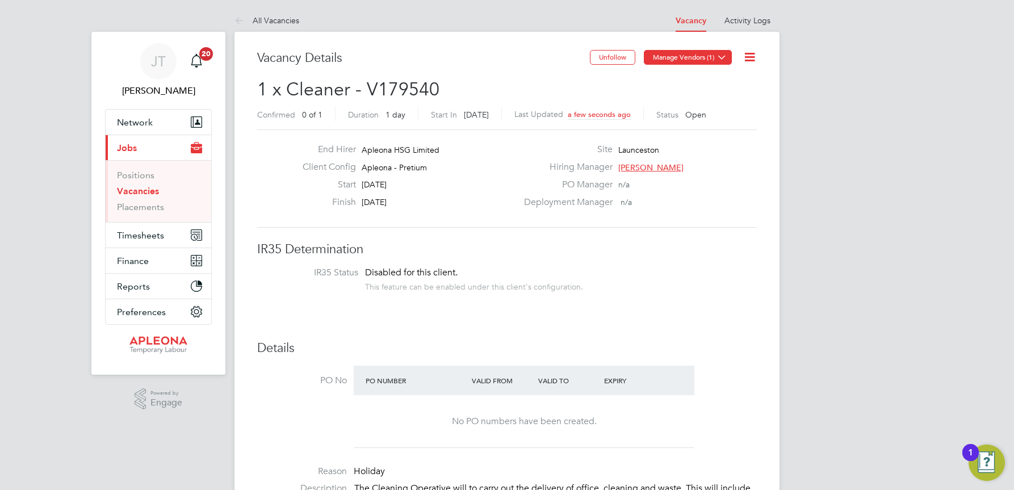
click at [685, 61] on button "Manage Vendors (1)" at bounding box center [688, 57] width 88 height 15
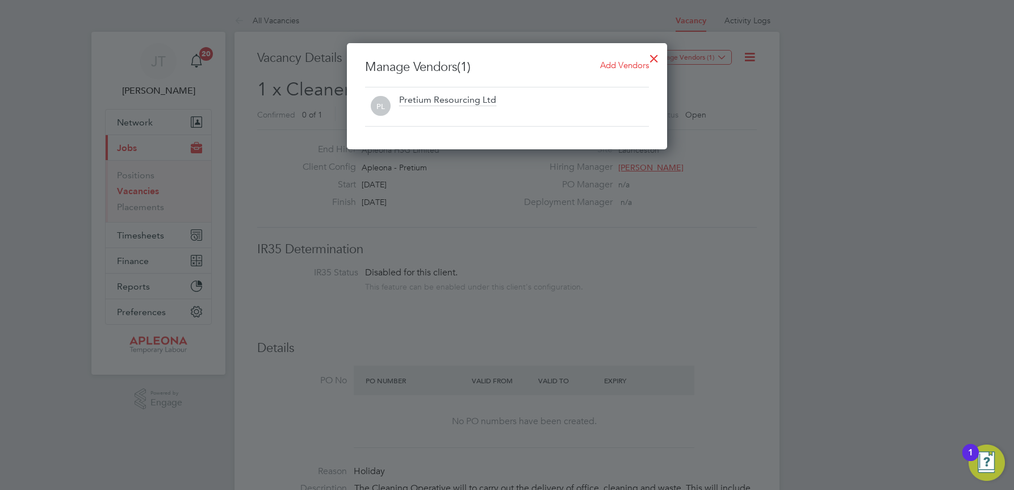
click at [636, 64] on span "Add Vendors" at bounding box center [624, 65] width 49 height 11
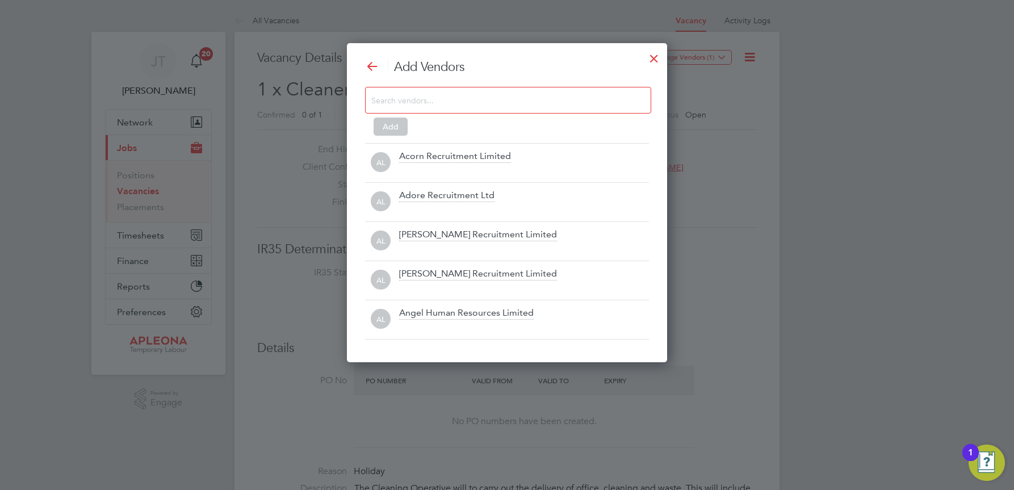
click at [0, 0] on icon at bounding box center [0, 0] width 0 height 0
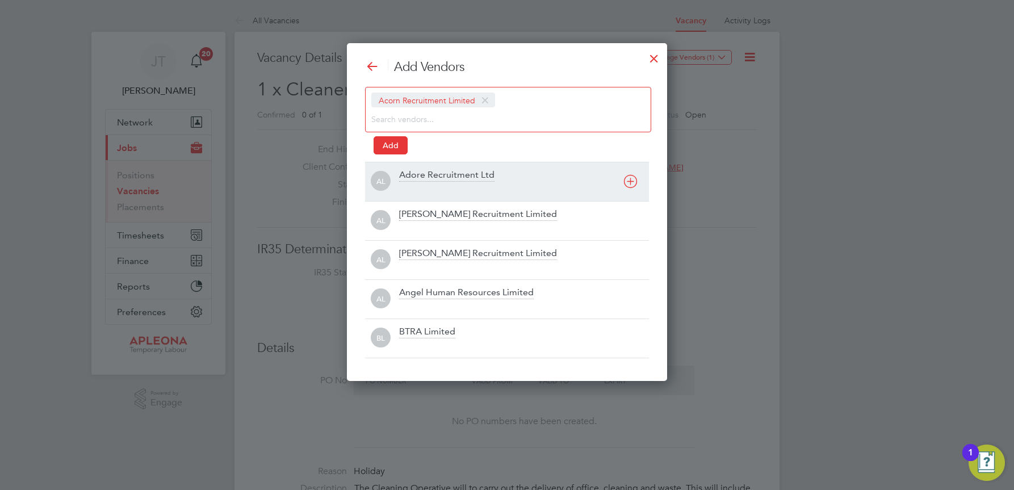
click at [633, 179] on icon at bounding box center [630, 181] width 14 height 14
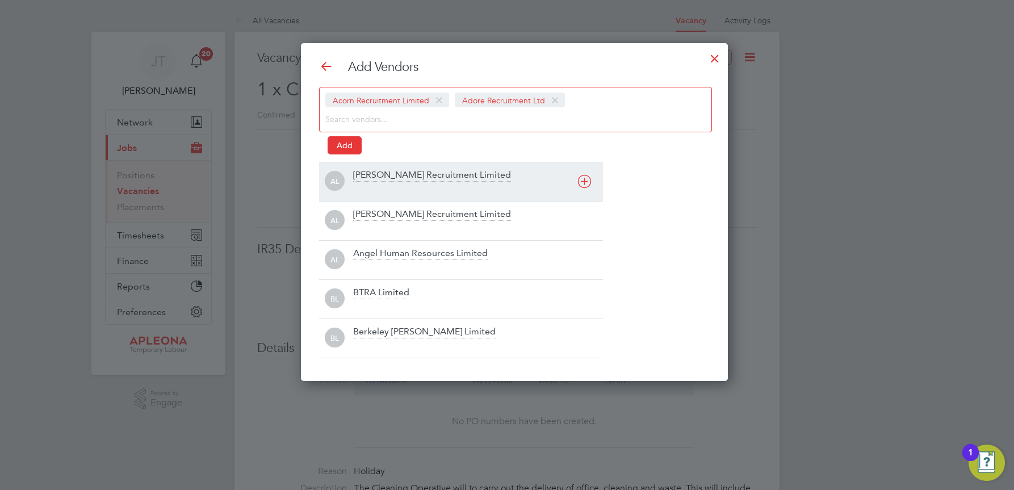
click at [587, 181] on icon at bounding box center [584, 181] width 14 height 14
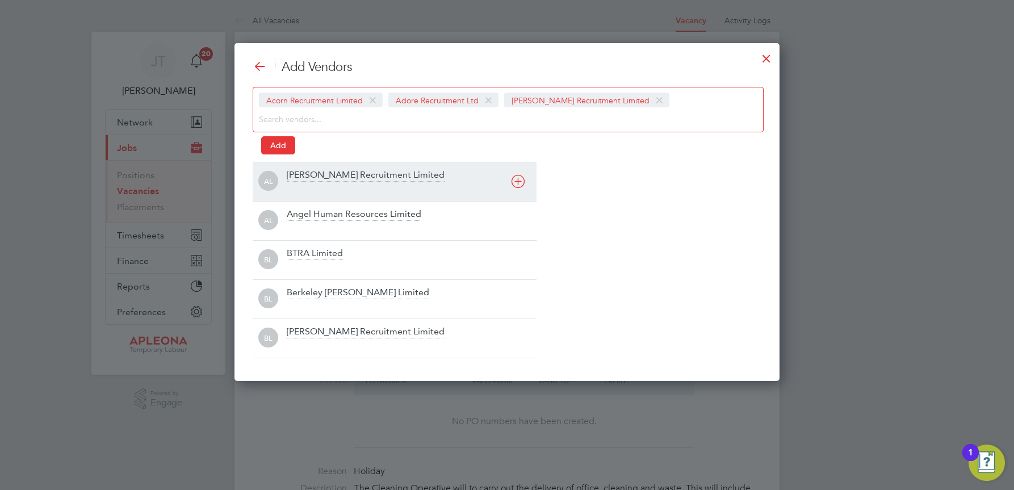
click at [519, 180] on icon at bounding box center [518, 181] width 14 height 14
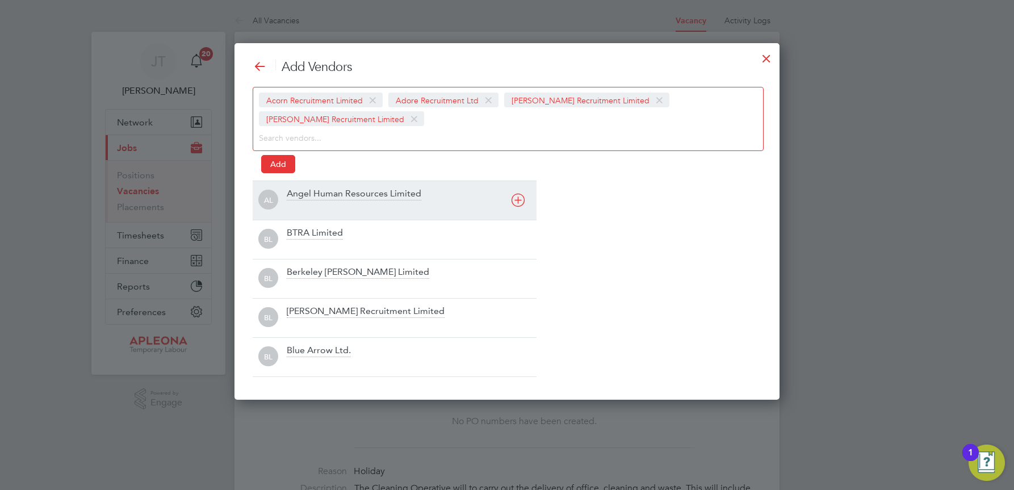
click at [518, 196] on icon at bounding box center [518, 200] width 14 height 14
click at [518, 197] on icon at bounding box center [518, 200] width 14 height 14
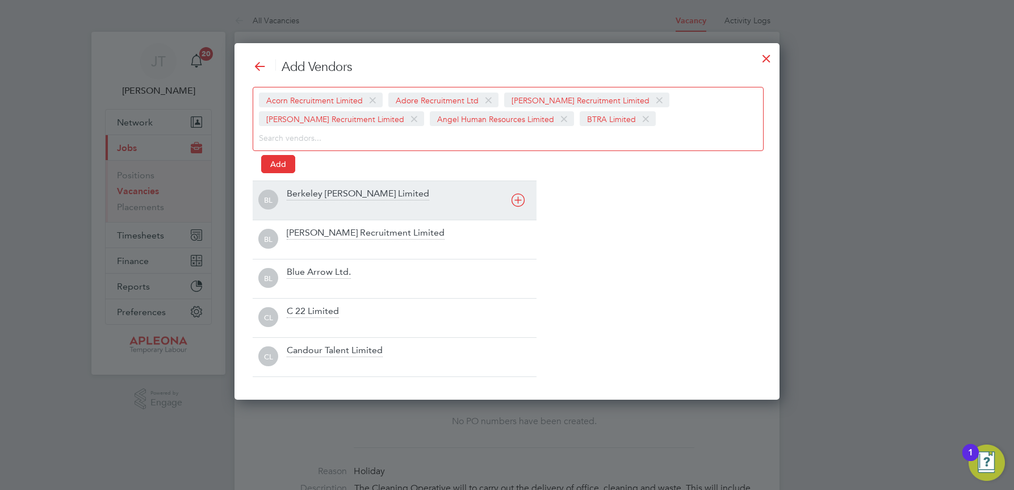
click at [518, 197] on icon at bounding box center [518, 200] width 14 height 14
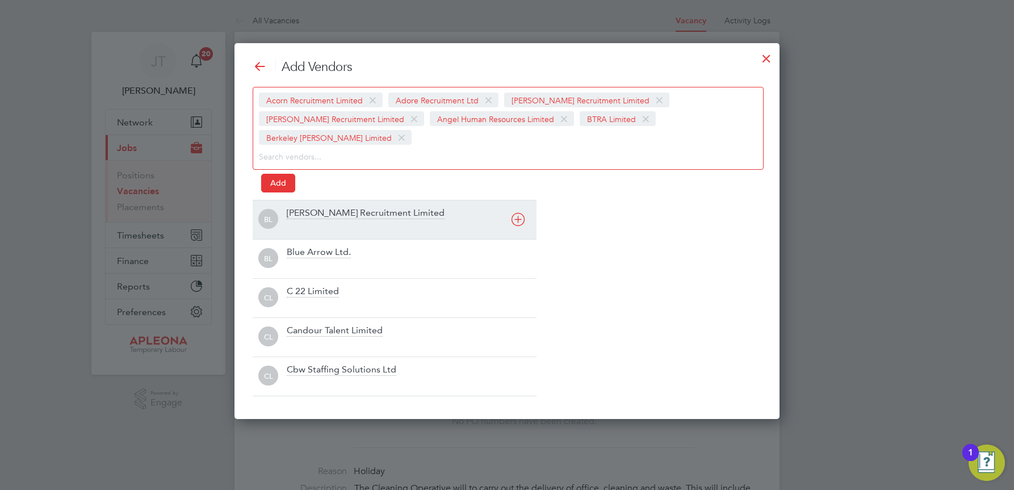
click at [518, 212] on icon at bounding box center [518, 219] width 14 height 14
click at [521, 217] on icon at bounding box center [518, 219] width 14 height 14
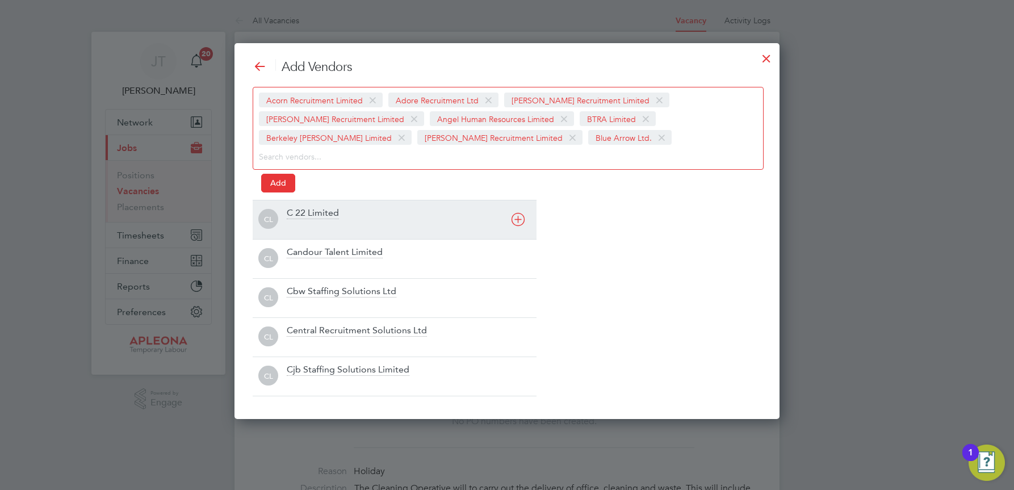
click at [521, 217] on icon at bounding box center [518, 219] width 14 height 14
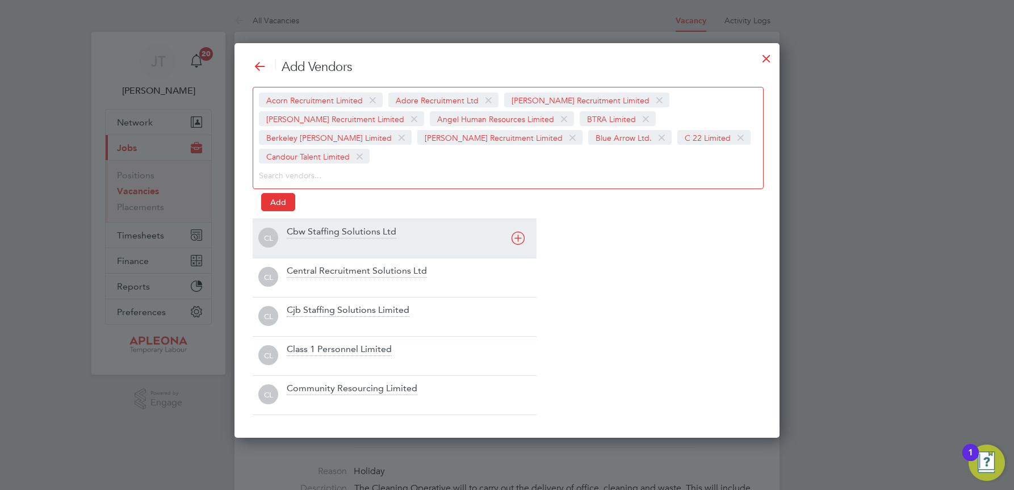
click at [521, 231] on icon at bounding box center [518, 238] width 14 height 14
click at [521, 219] on div "CL Central Recruitment Solutions Ltd" at bounding box center [395, 238] width 284 height 39
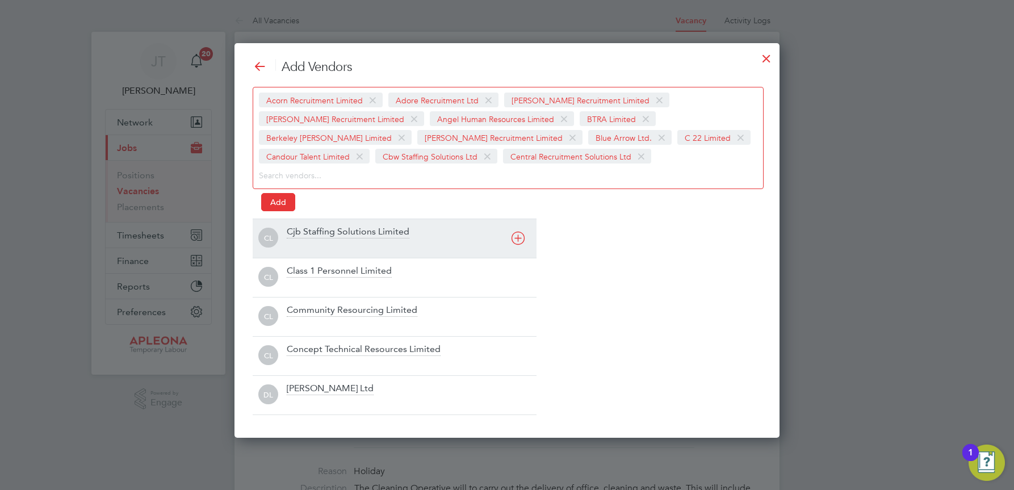
click at [519, 238] on icon at bounding box center [518, 238] width 14 height 14
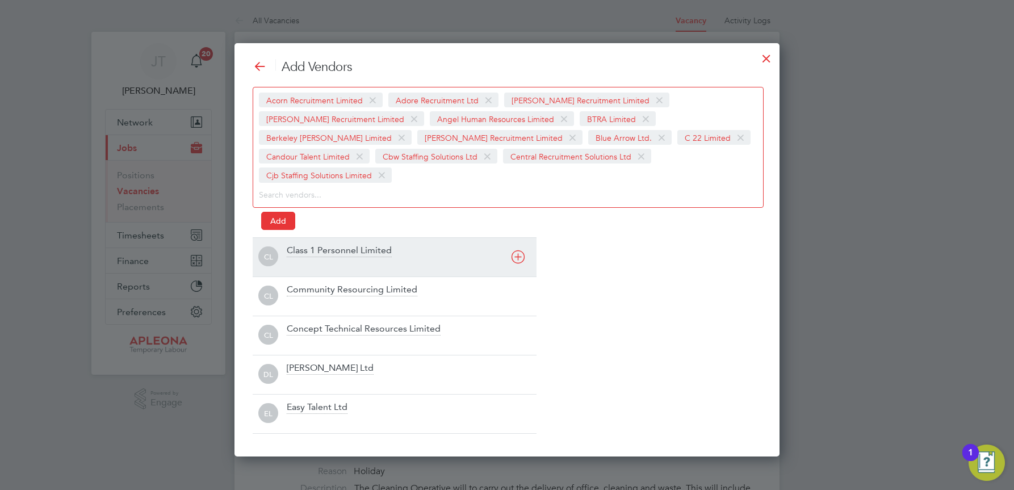
click at [519, 250] on icon at bounding box center [518, 257] width 14 height 14
click at [520, 238] on div "CL Community Resourcing Limited" at bounding box center [395, 256] width 284 height 39
click at [517, 255] on icon at bounding box center [518, 257] width 14 height 14
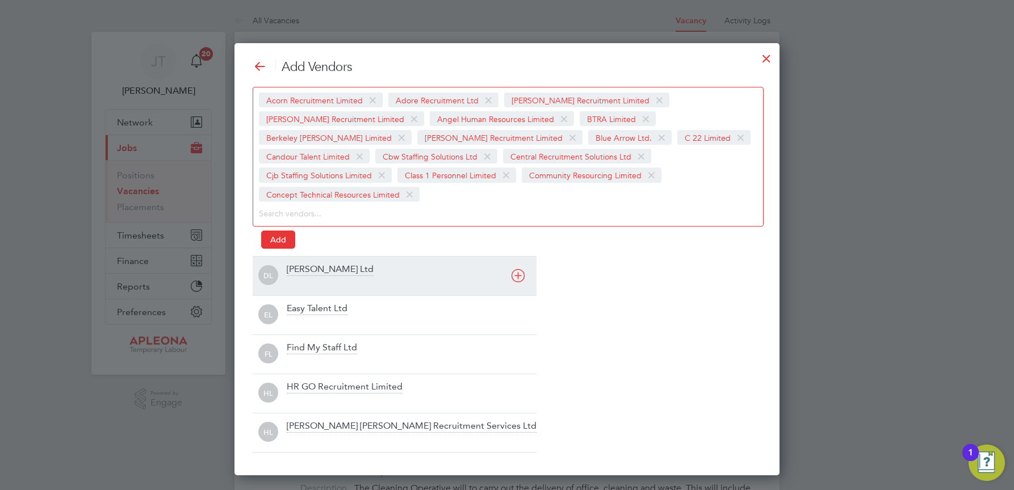
click at [516, 269] on icon at bounding box center [518, 276] width 14 height 14
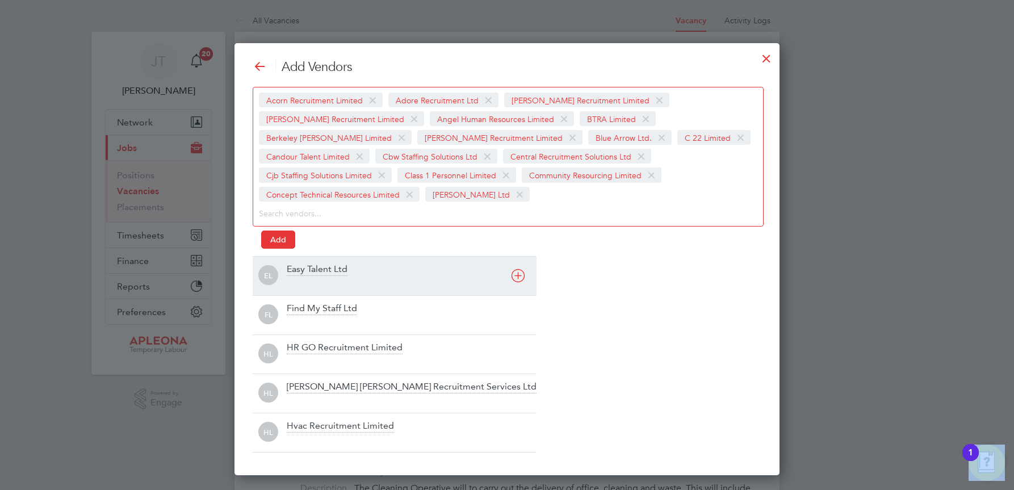
click at [516, 255] on div "Add Vendors Acorn Recruitment Limited Adore Recruitment Ltd Alex Young Recruitm…" at bounding box center [507, 255] width 509 height 393
click at [518, 273] on icon at bounding box center [518, 276] width 14 height 14
click at [517, 273] on icon at bounding box center [518, 276] width 14 height 14
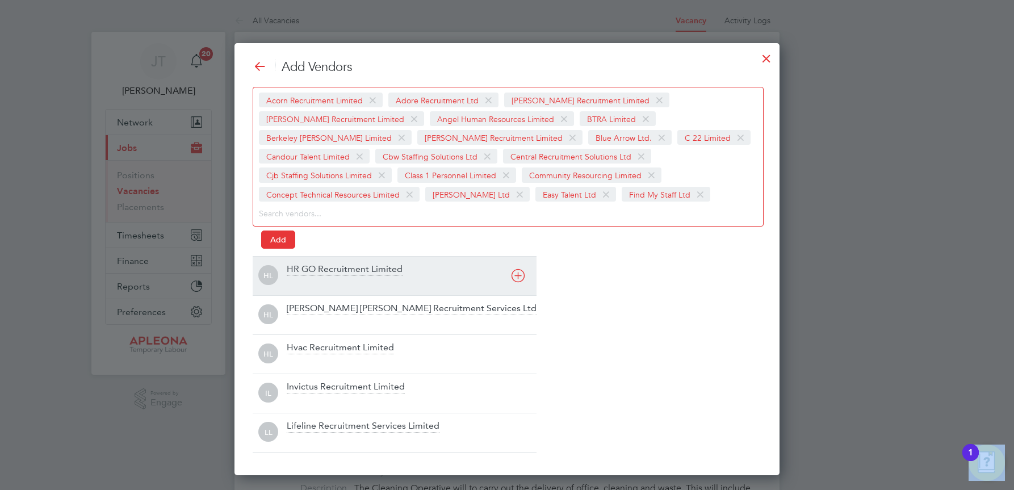
click at [517, 273] on icon at bounding box center [518, 276] width 14 height 14
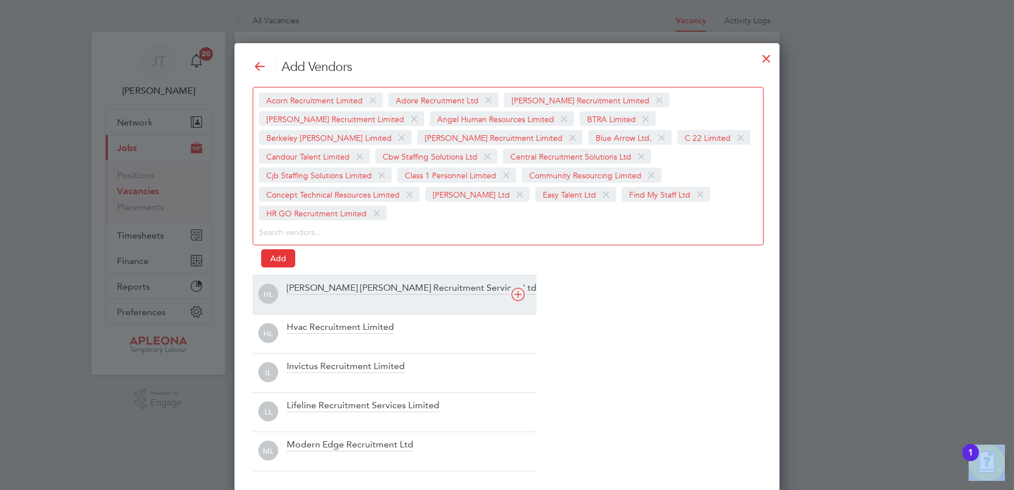
click at [517, 287] on icon at bounding box center [518, 294] width 14 height 14
click at [517, 273] on div "Add Vendors Acorn Recruitment Limited Adore Recruitment Ltd Alex Young Recruitm…" at bounding box center [507, 265] width 509 height 412
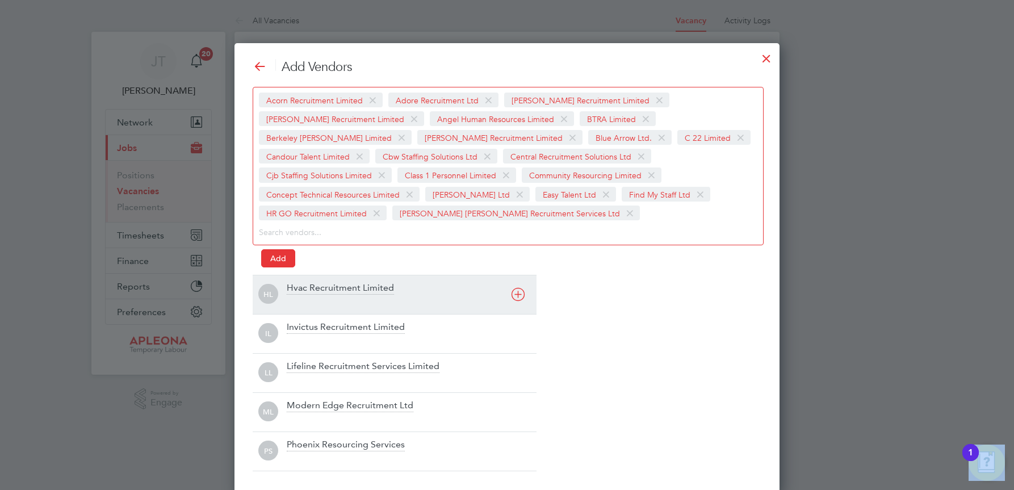
click at [516, 293] on icon at bounding box center [518, 294] width 14 height 14
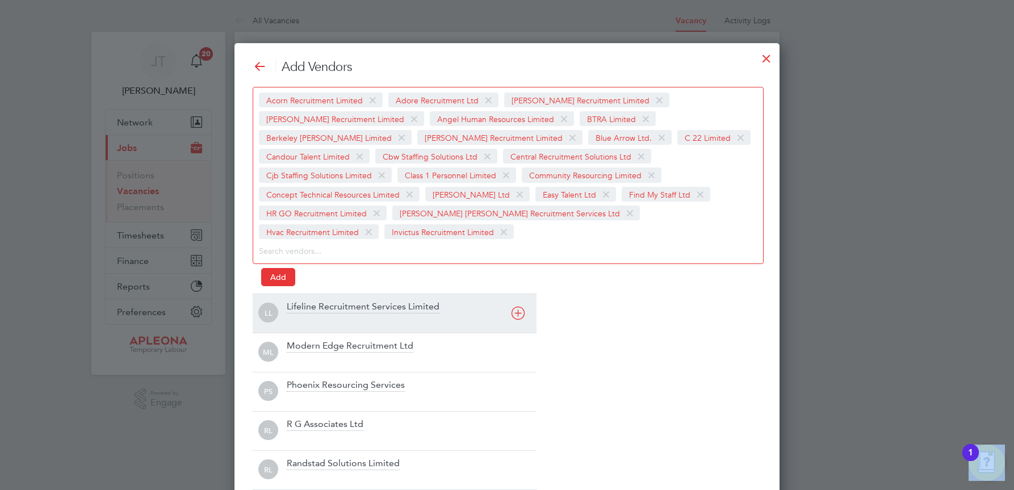
click at [516, 306] on icon at bounding box center [518, 313] width 14 height 14
click at [521, 314] on icon at bounding box center [518, 313] width 14 height 14
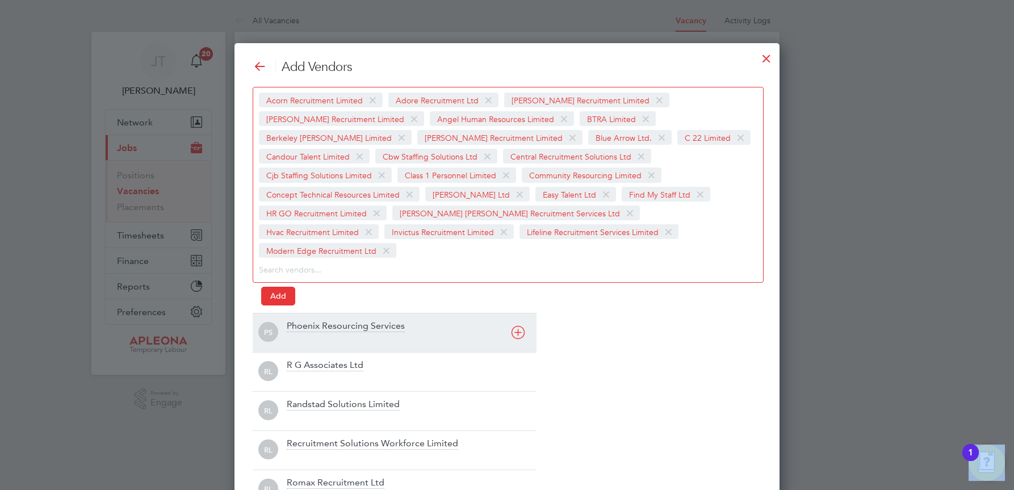
click at [521, 325] on icon at bounding box center [518, 332] width 14 height 14
click at [521, 314] on div "RL Randstad Solutions Limited" at bounding box center [395, 332] width 284 height 39
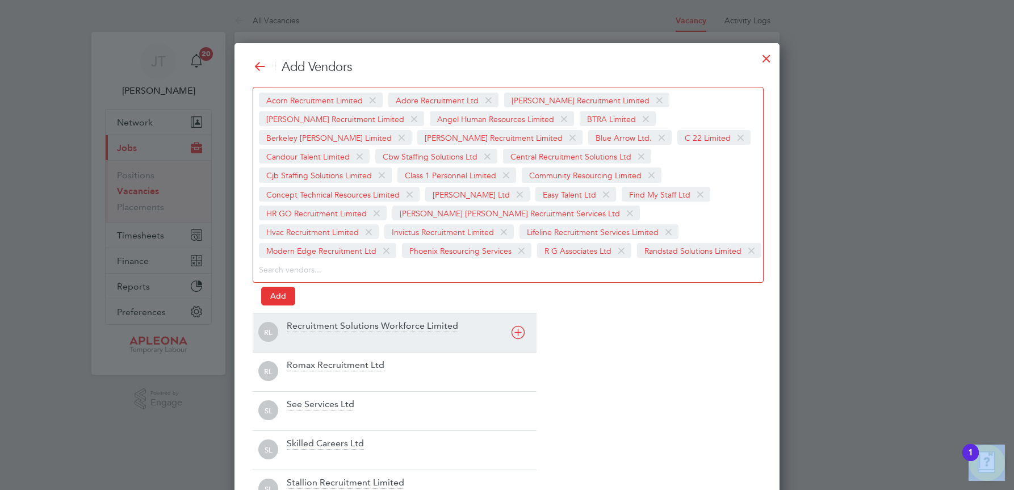
click at [517, 330] on icon at bounding box center [518, 332] width 14 height 14
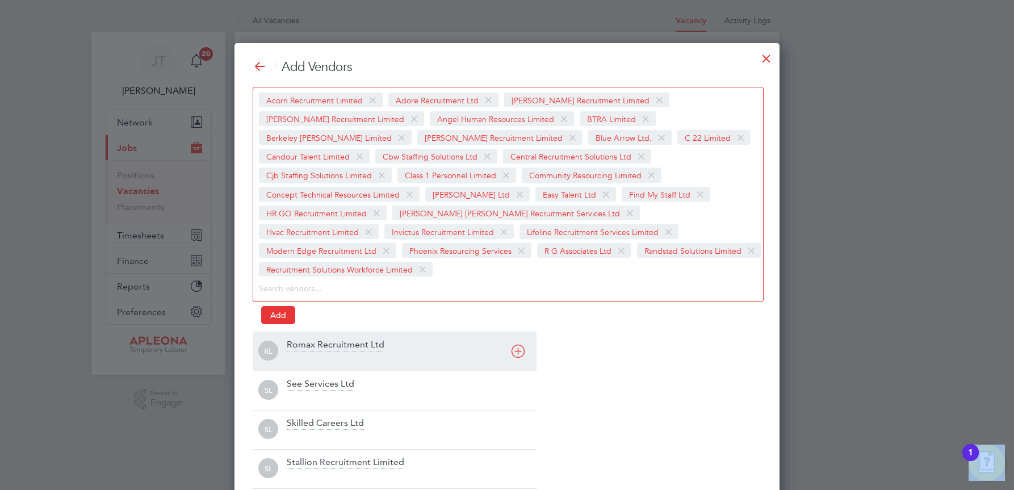
click at [517, 344] on icon at bounding box center [518, 351] width 14 height 14
click at [517, 330] on div "Add Vendors Acorn Recruitment Limited Adore Recruitment Ltd Alex Young Recruitm…" at bounding box center [507, 293] width 509 height 469
click at [516, 353] on icon at bounding box center [518, 351] width 14 height 14
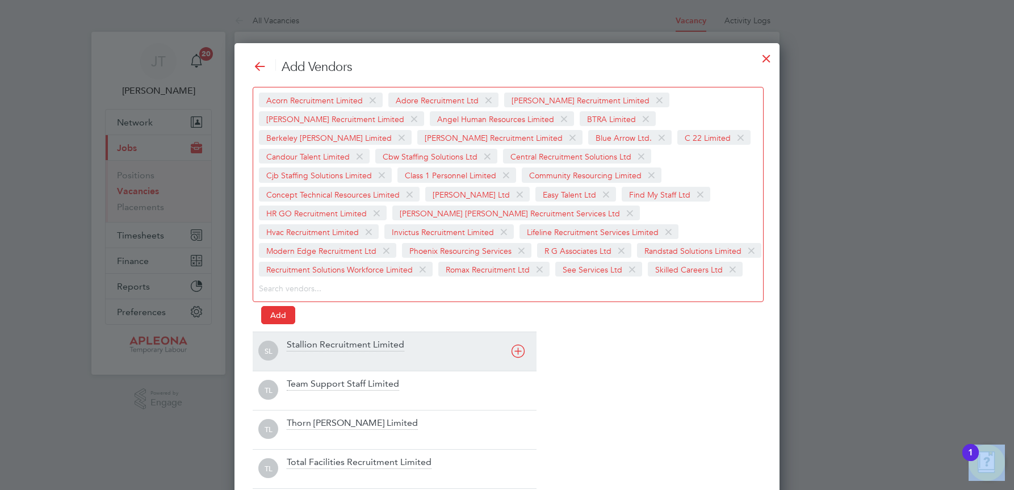
click at [516, 353] on icon at bounding box center [518, 351] width 14 height 14
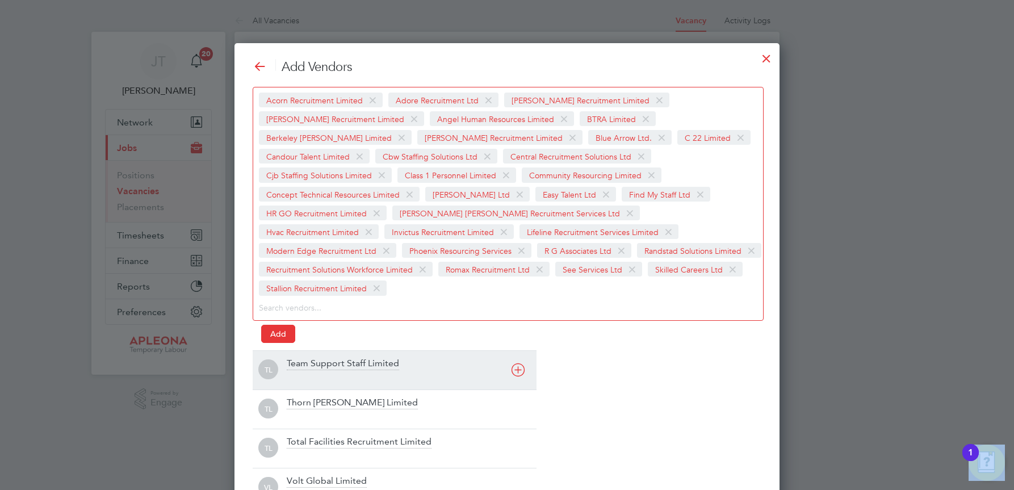
click at [516, 363] on icon at bounding box center [518, 370] width 14 height 14
click at [516, 353] on div "TL Thorn Baker Limited" at bounding box center [395, 369] width 284 height 39
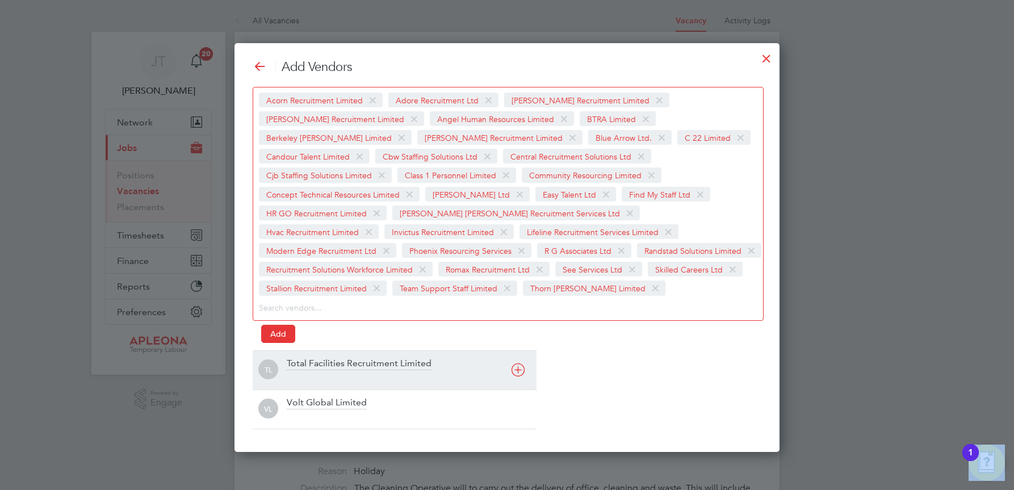
click at [520, 367] on icon at bounding box center [518, 370] width 14 height 14
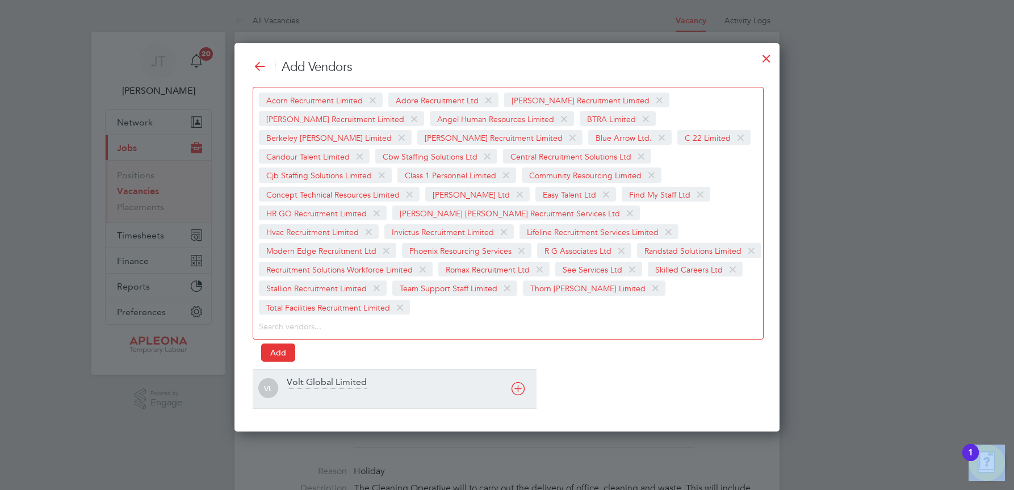
click at [520, 382] on icon at bounding box center [518, 389] width 14 height 14
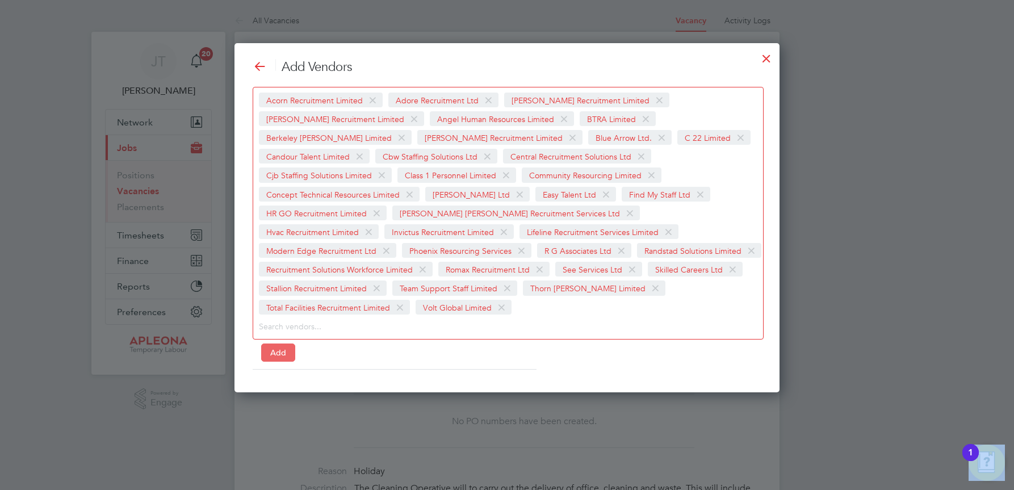
click at [277, 344] on button "Add" at bounding box center [278, 353] width 34 height 18
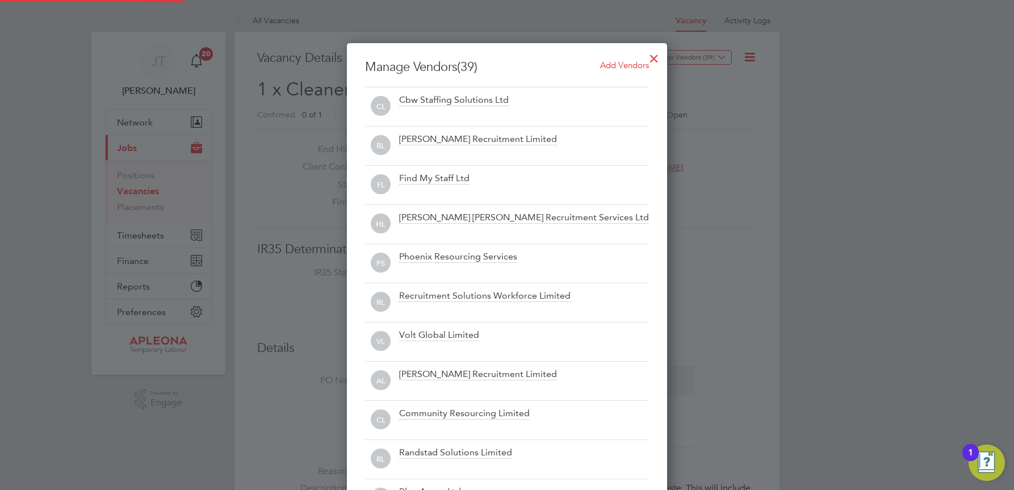
click at [845, 116] on div at bounding box center [507, 245] width 1014 height 490
click at [653, 57] on div at bounding box center [654, 55] width 20 height 20
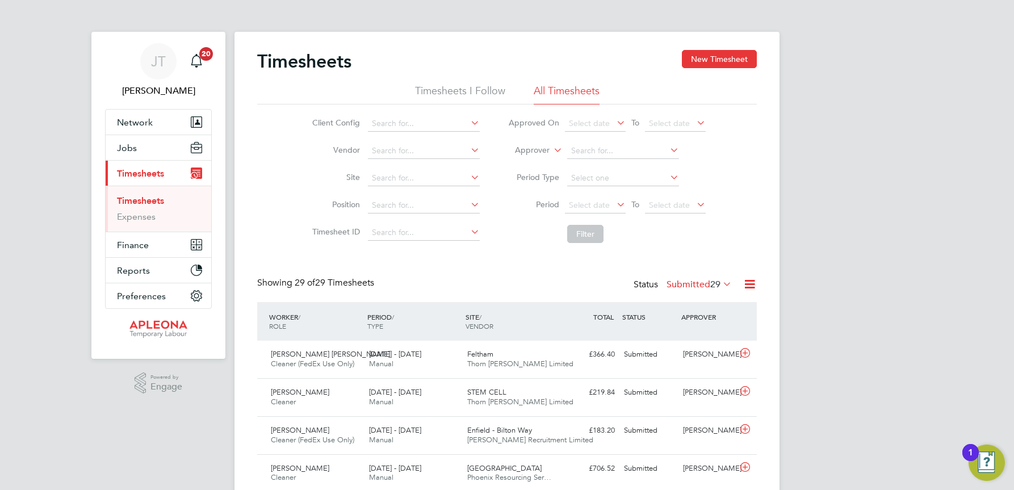
click at [131, 202] on link "Timesheets" at bounding box center [140, 200] width 47 height 11
click at [721, 283] on icon at bounding box center [721, 284] width 0 height 16
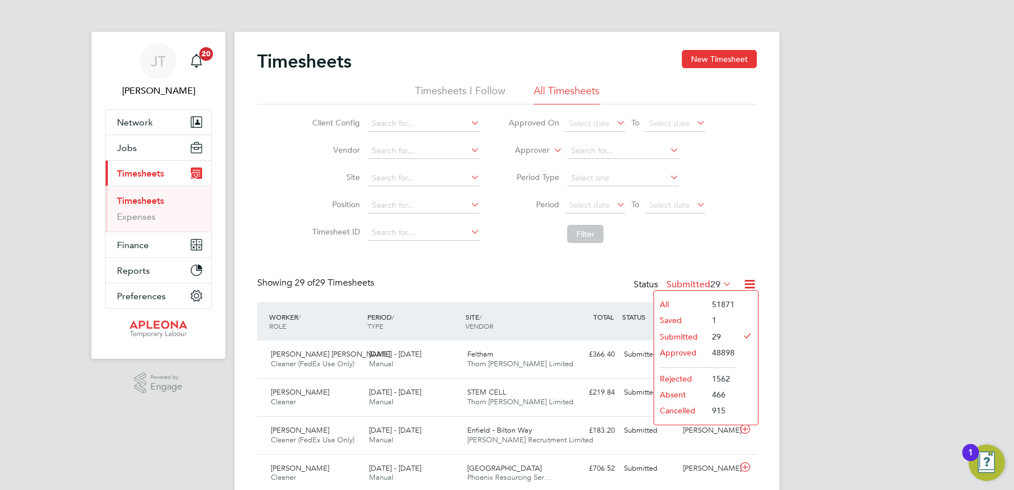
click at [675, 354] on li "Approved" at bounding box center [680, 353] width 52 height 16
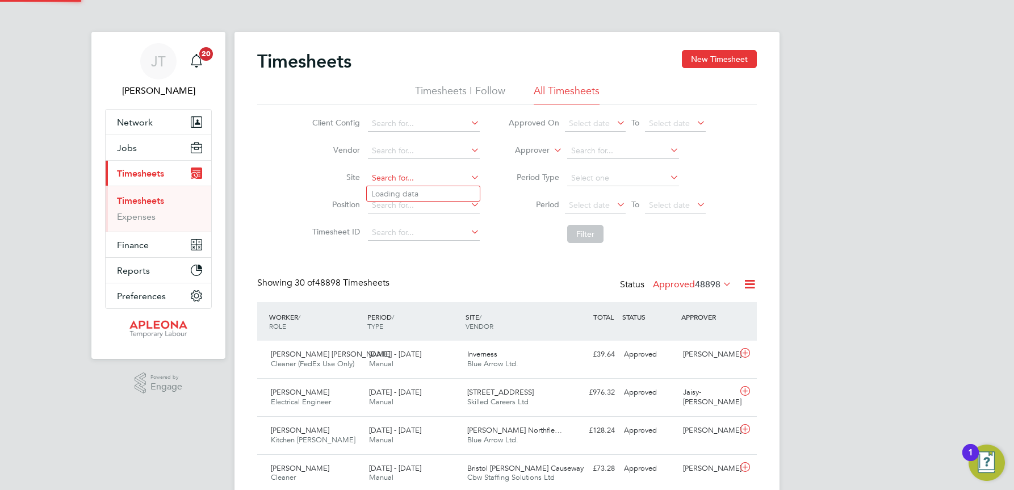
click at [372, 177] on input at bounding box center [424, 178] width 112 height 16
click at [408, 253] on li "Bristol [PERSON_NAME] Causeway" at bounding box center [570, 255] width 407 height 15
type input "Bristol [PERSON_NAME] Causeway"
click at [581, 234] on button "Filter" at bounding box center [585, 234] width 36 height 18
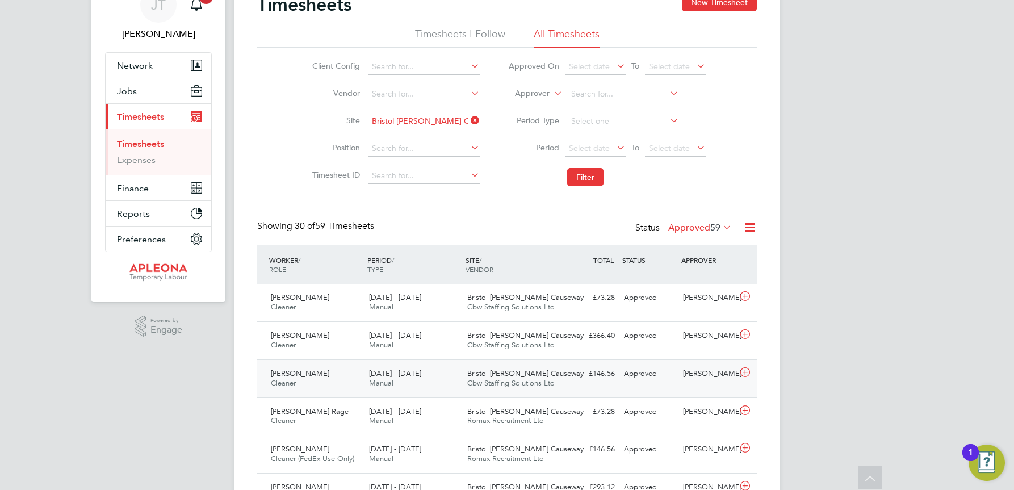
click at [496, 378] on span "Bristol [PERSON_NAME] Causeway" at bounding box center [525, 373] width 116 height 10
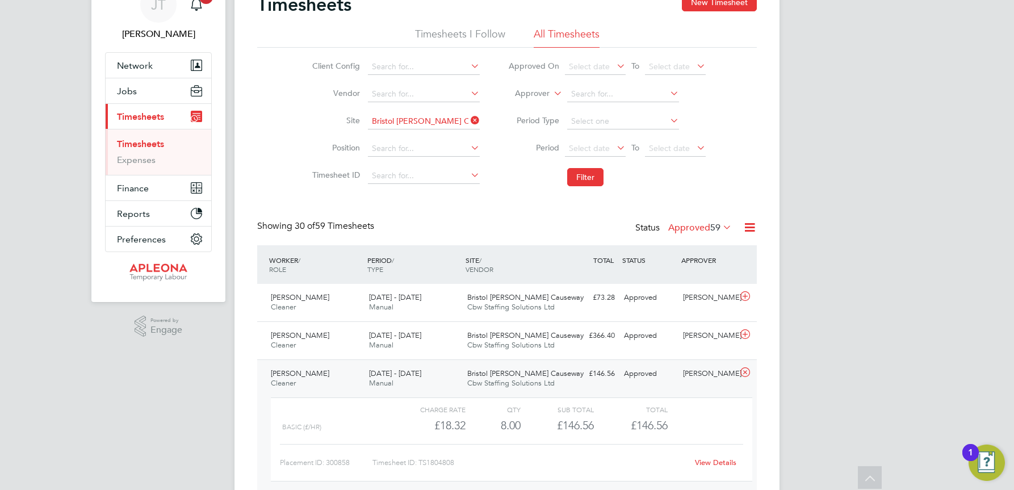
click at [706, 465] on link "View Details" at bounding box center [715, 463] width 41 height 10
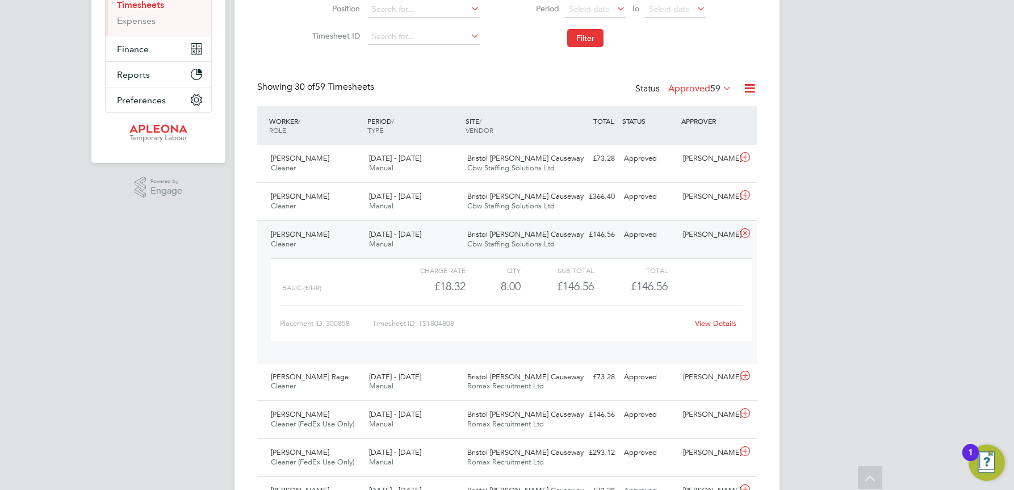
scroll to position [227, 0]
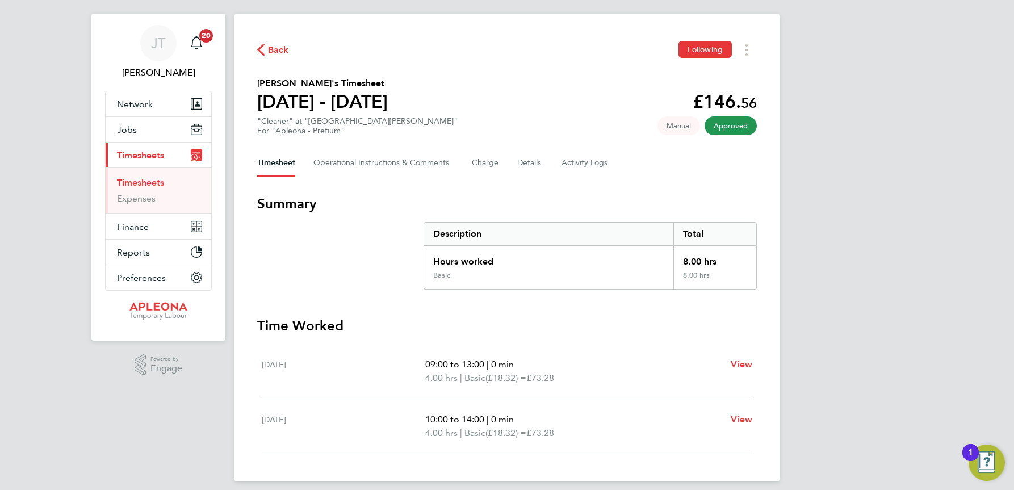
scroll to position [28, 0]
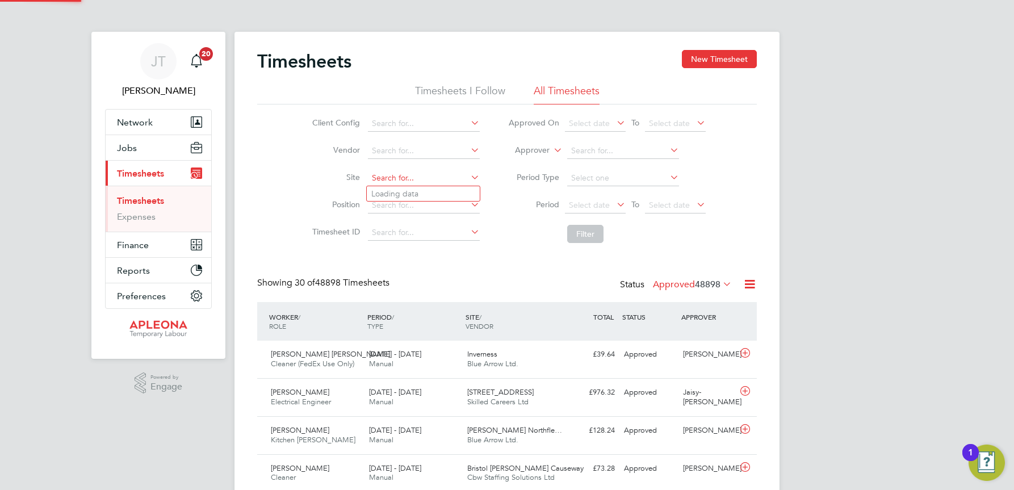
click at [381, 174] on input at bounding box center [424, 178] width 112 height 16
type input "[STREET_ADDRESS][PERSON_NAME]"
click at [585, 233] on button "Filter" at bounding box center [585, 234] width 36 height 18
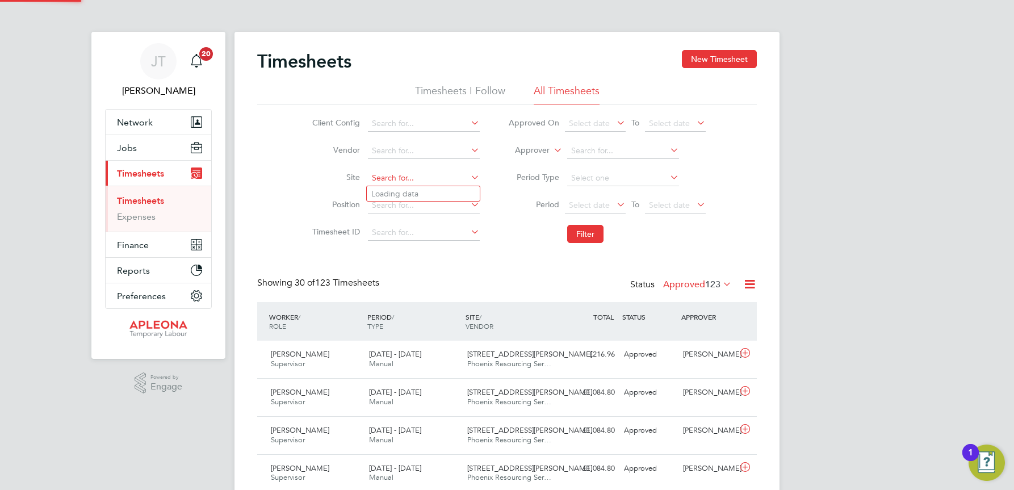
click at [444, 171] on input at bounding box center [424, 178] width 112 height 16
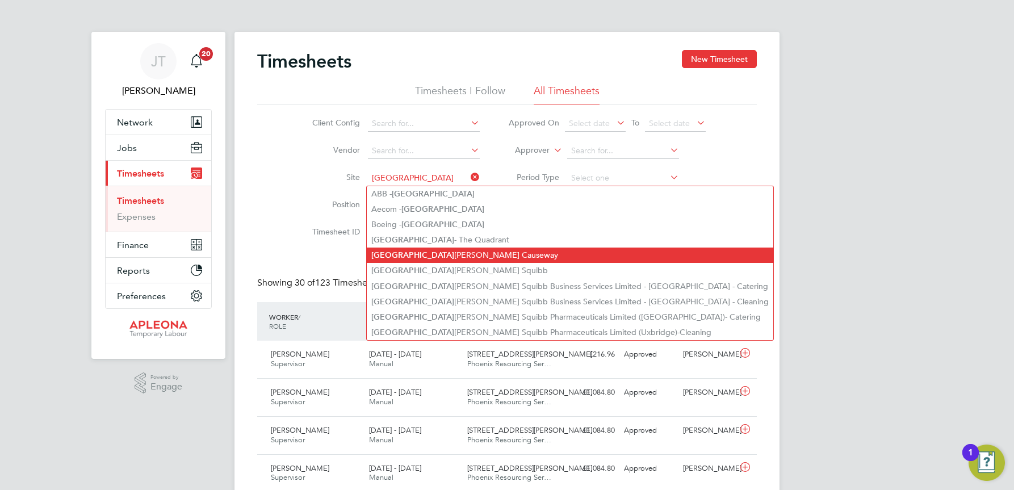
click at [426, 254] on li "Bristol [PERSON_NAME] Causeway" at bounding box center [570, 255] width 407 height 15
type input "Bristol [PERSON_NAME] Causeway"
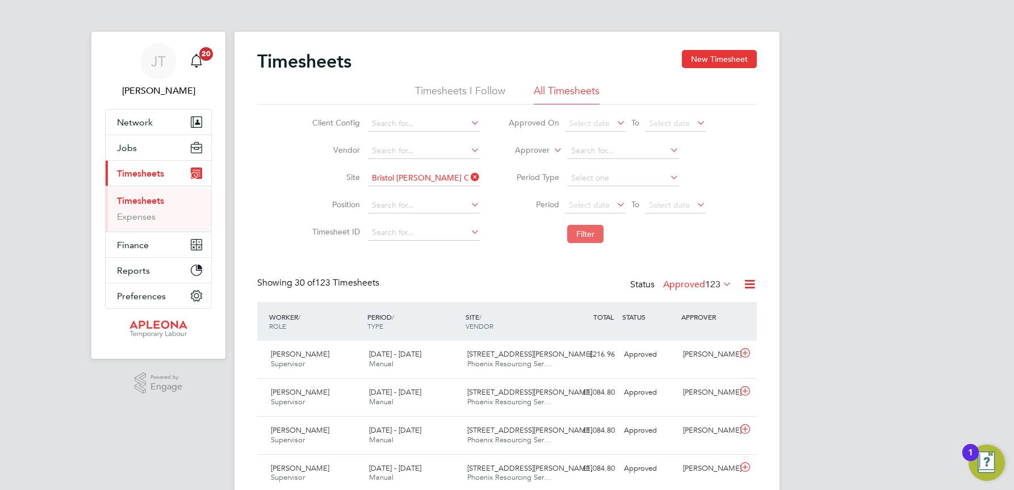
click at [583, 236] on button "Filter" at bounding box center [585, 234] width 36 height 18
click at [488, 467] on span "Bristol Cribbs Causeway" at bounding box center [525, 468] width 116 height 10
click at [509, 469] on span "Bristol Cribbs Causeway" at bounding box center [525, 468] width 116 height 10
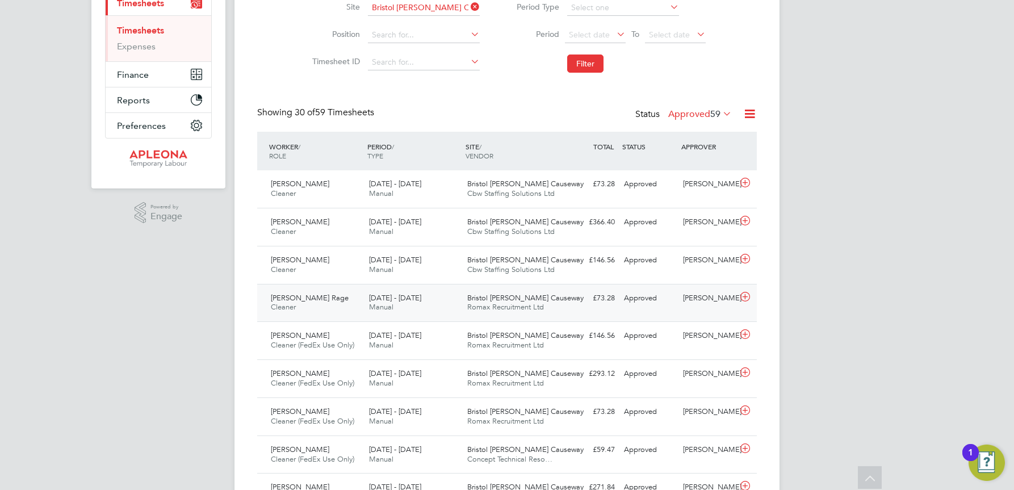
click at [507, 297] on span "Bristol Cribbs Causeway" at bounding box center [525, 298] width 116 height 10
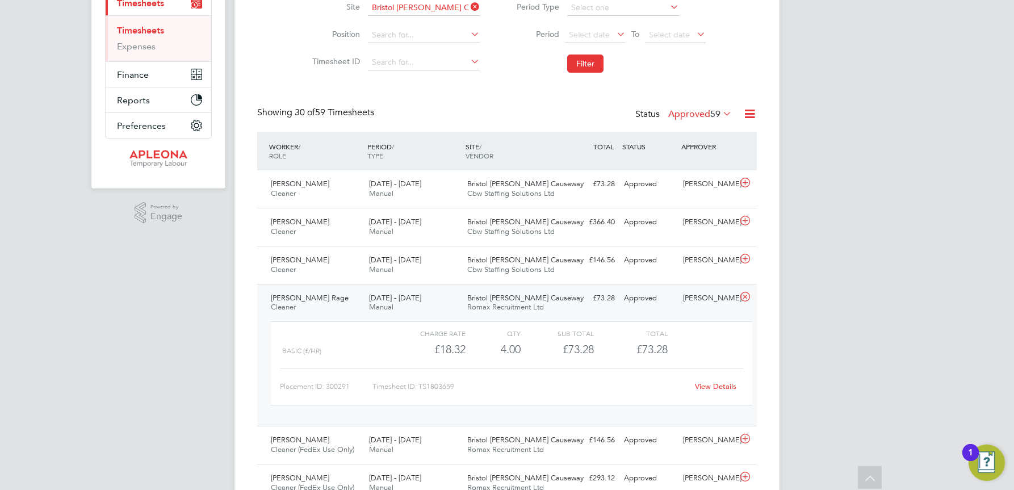
click at [717, 385] on link "View Details" at bounding box center [715, 387] width 41 height 10
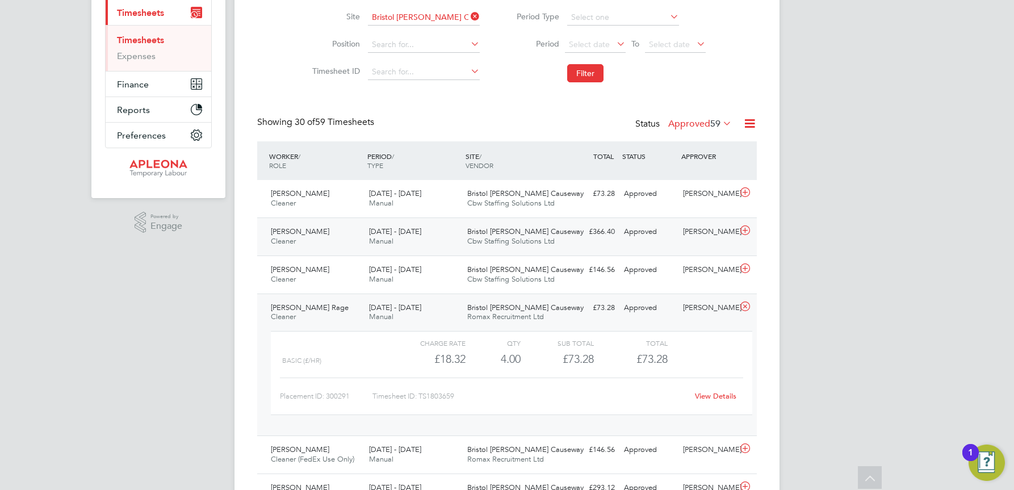
click at [520, 234] on span "Bristol Cribbs Causeway" at bounding box center [525, 232] width 116 height 10
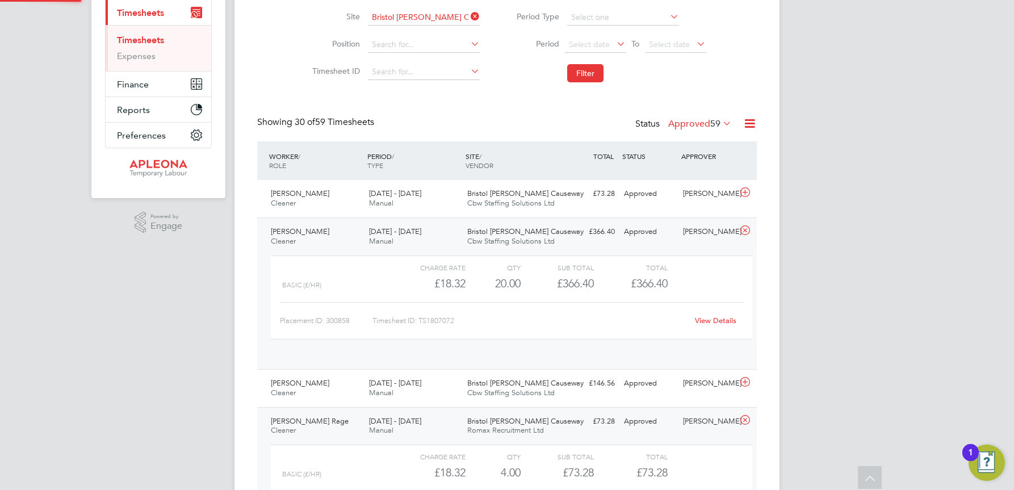
scroll to position [19, 111]
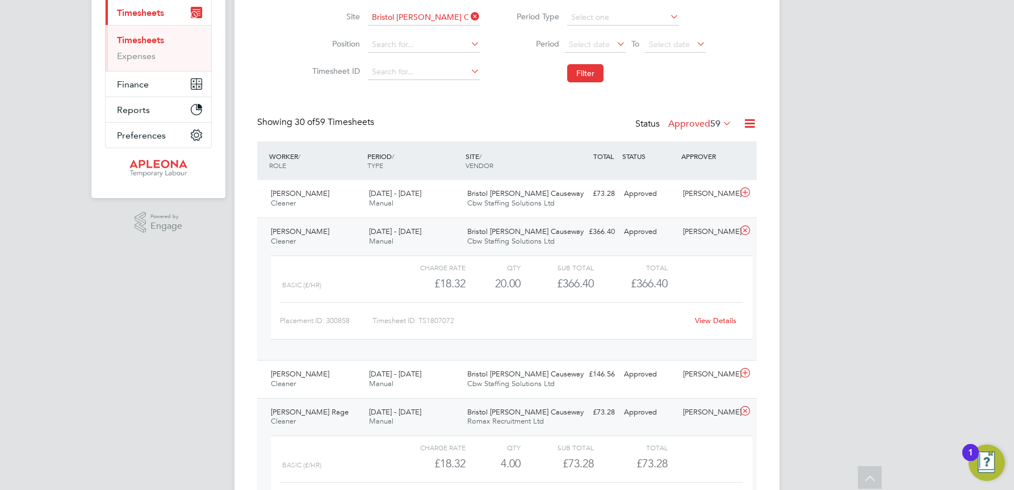
click at [721, 320] on link "View Details" at bounding box center [715, 321] width 41 height 10
click at [488, 196] on span "Bristol Cribbs Causeway" at bounding box center [525, 194] width 116 height 10
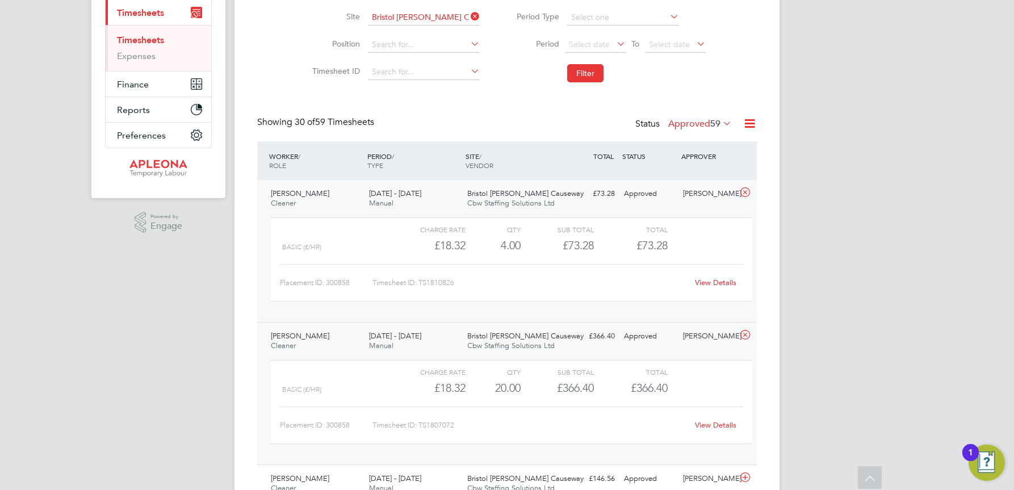
click at [708, 283] on link "View Details" at bounding box center [715, 283] width 41 height 10
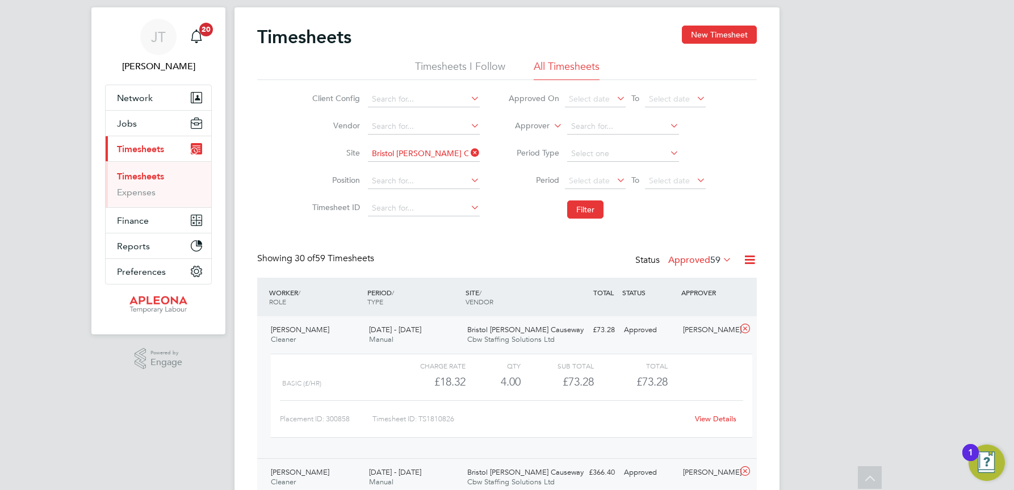
scroll to position [0, 0]
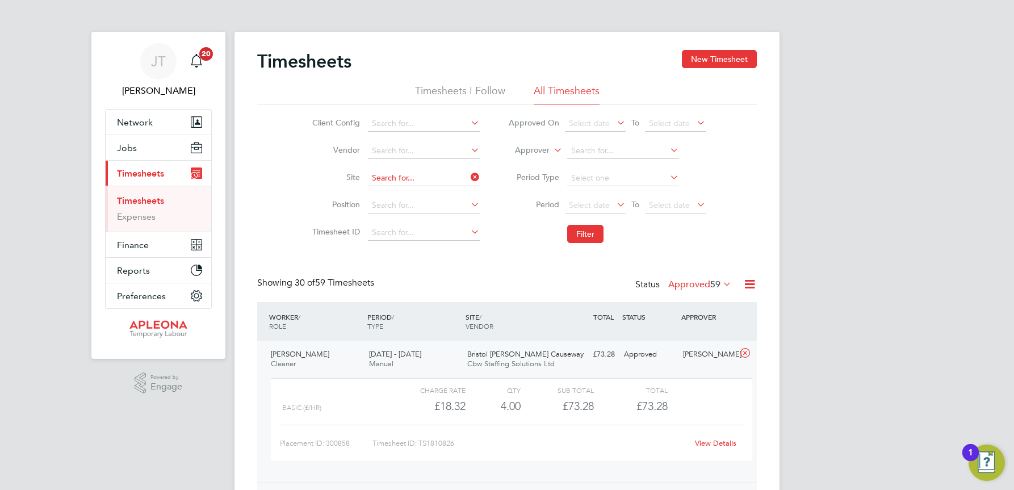
click at [447, 174] on input at bounding box center [424, 178] width 112 height 16
click at [432, 197] on li "Llantrisant / Pontyclun" at bounding box center [423, 193] width 113 height 15
type input "Llantrisant / Pontyclun"
click at [590, 233] on button "Filter" at bounding box center [585, 234] width 36 height 18
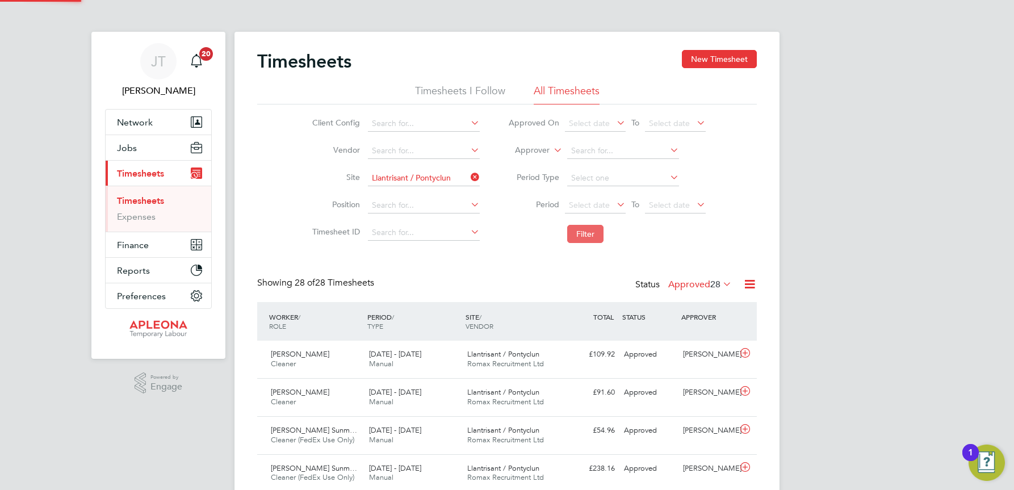
scroll to position [29, 99]
click at [483, 392] on span "Llantrisant / Pontyclun" at bounding box center [503, 392] width 72 height 10
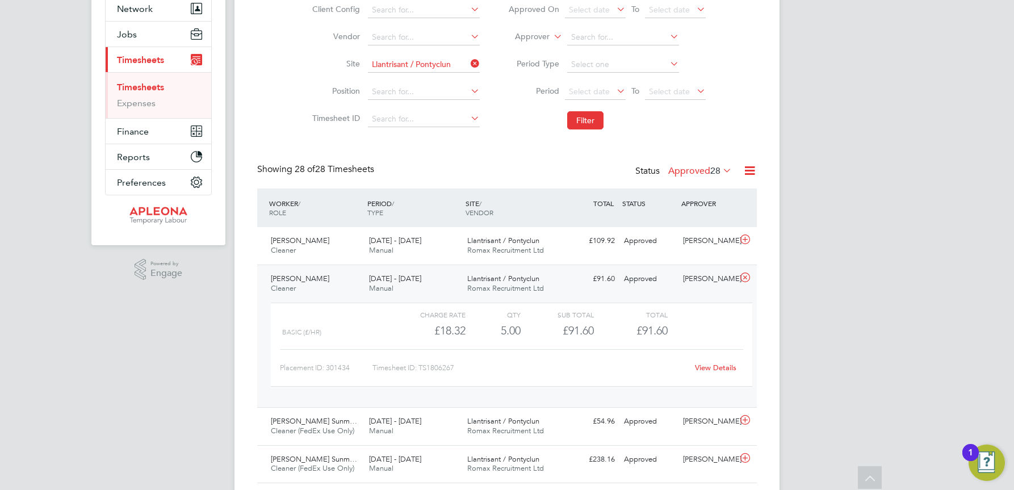
click at [713, 368] on link "View Details" at bounding box center [715, 368] width 41 height 10
click at [489, 248] on span "Romax Recruitment Ltd" at bounding box center [505, 250] width 77 height 10
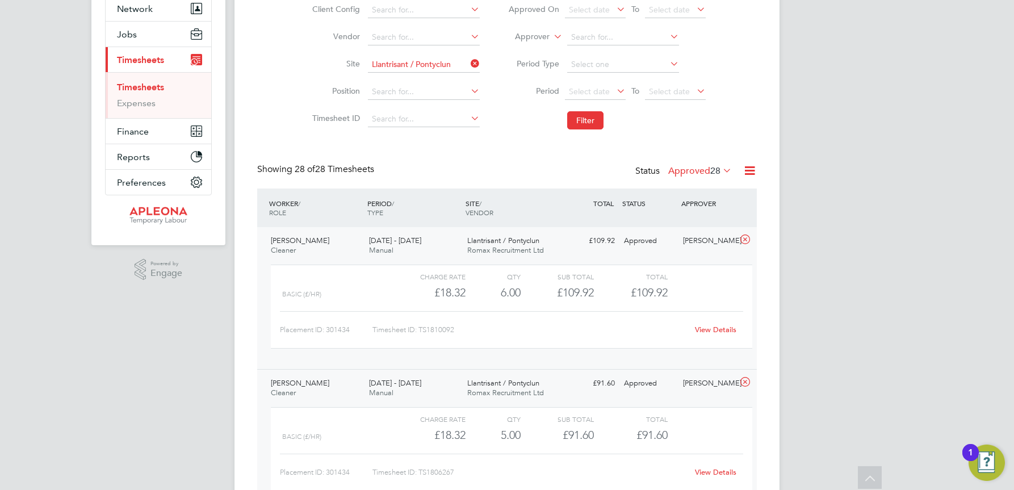
click at [713, 329] on link "View Details" at bounding box center [715, 330] width 41 height 10
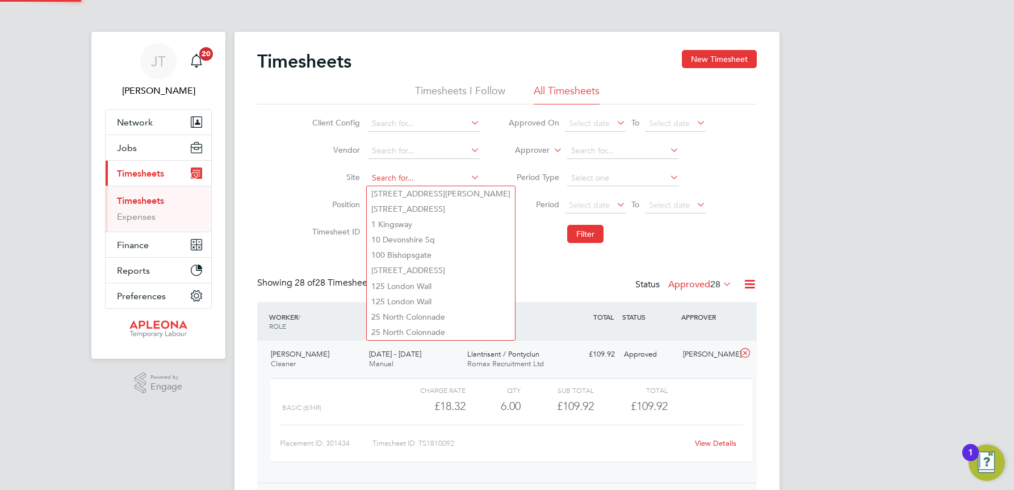
click at [450, 177] on input at bounding box center [424, 178] width 112 height 16
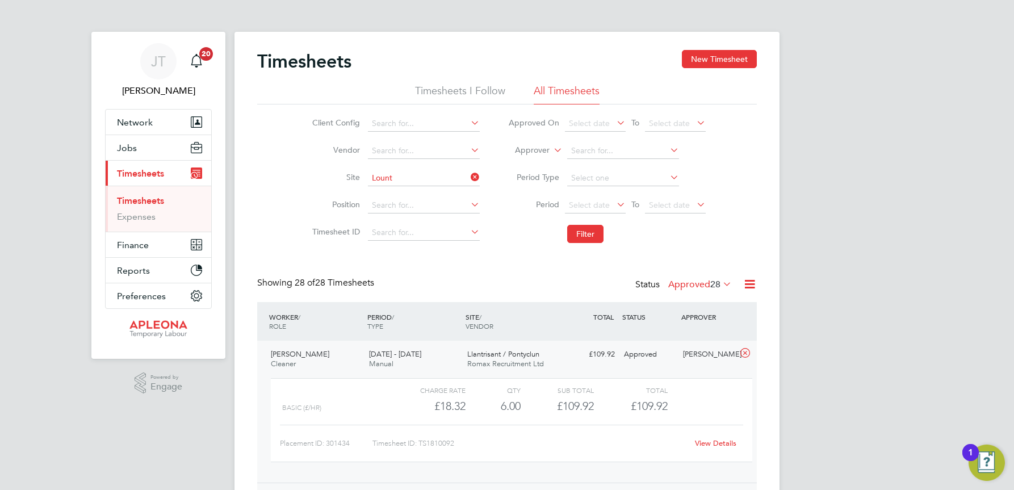
click at [414, 192] on li "Lount Hub" at bounding box center [423, 193] width 113 height 15
type input "Lount Hub"
click at [583, 233] on button "Filter" at bounding box center [585, 234] width 36 height 18
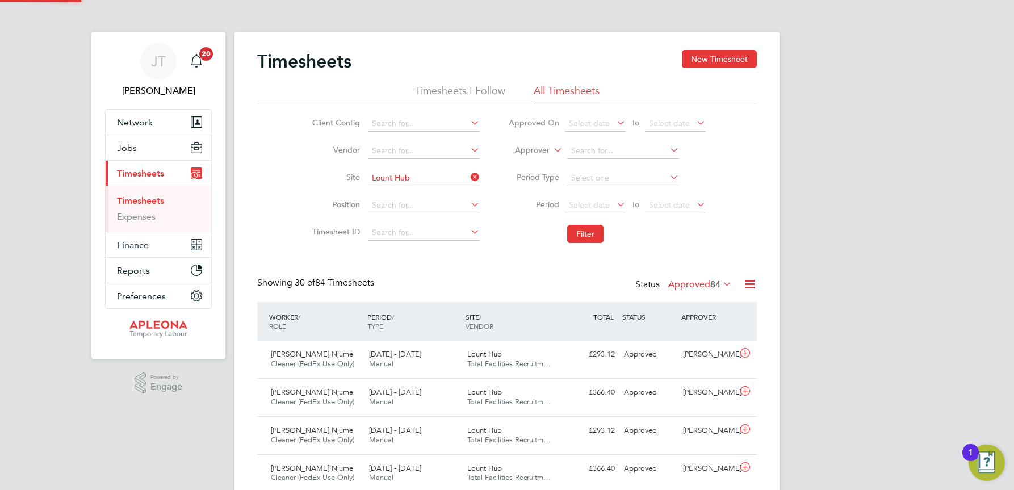
scroll to position [29, 99]
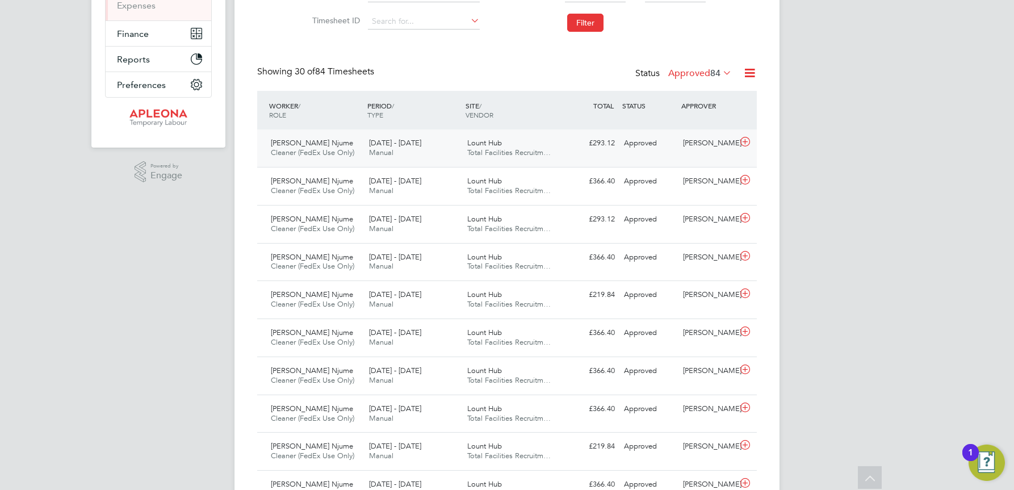
click at [488, 145] on span "Lount Hub" at bounding box center [484, 143] width 35 height 10
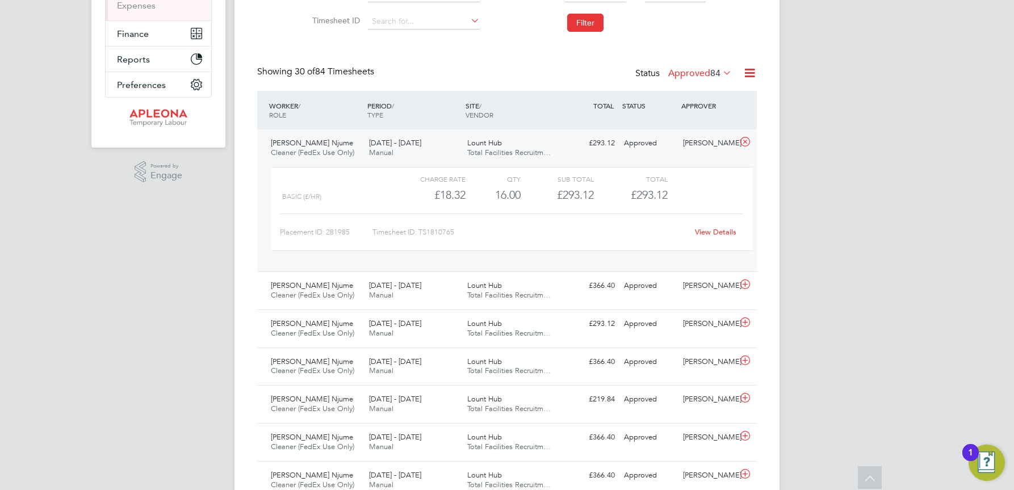
click at [715, 229] on link "View Details" at bounding box center [715, 232] width 41 height 10
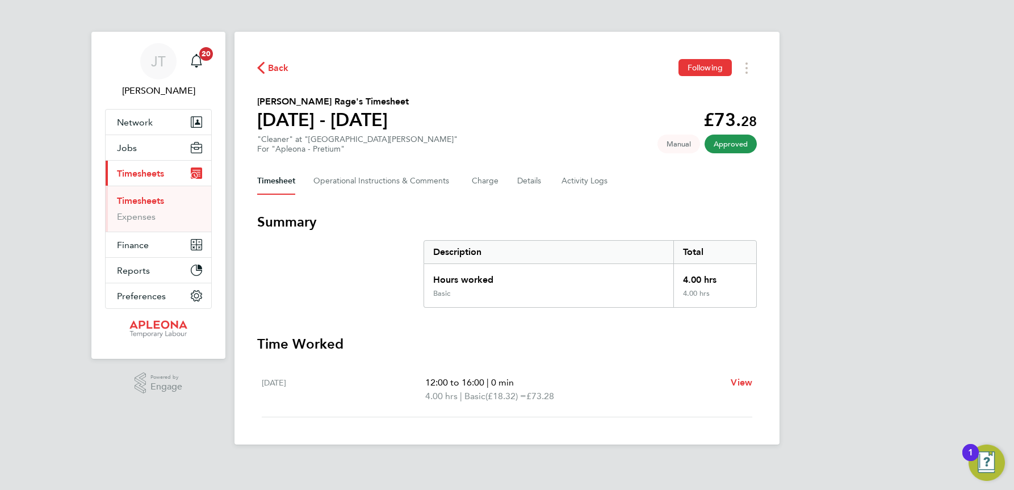
click at [278, 64] on span "Back" at bounding box center [278, 68] width 21 height 14
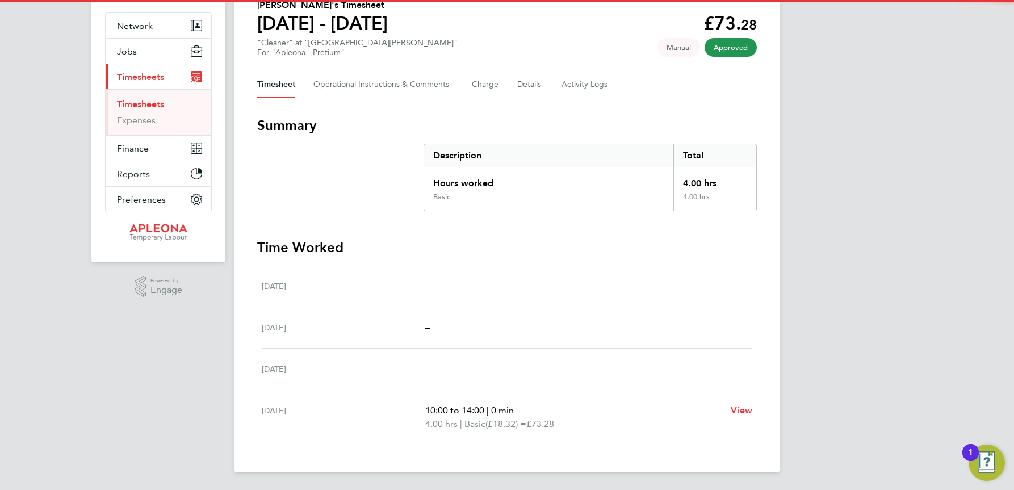
scroll to position [97, 0]
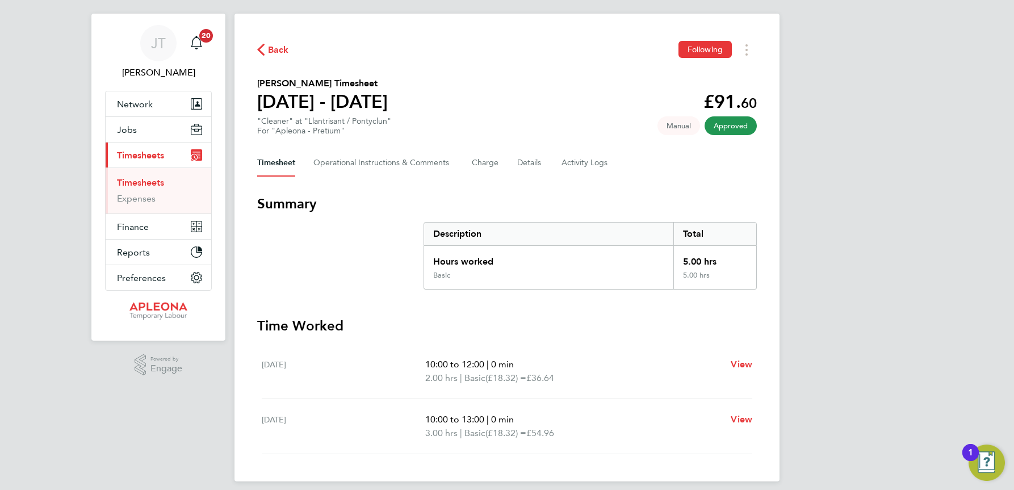
scroll to position [28, 0]
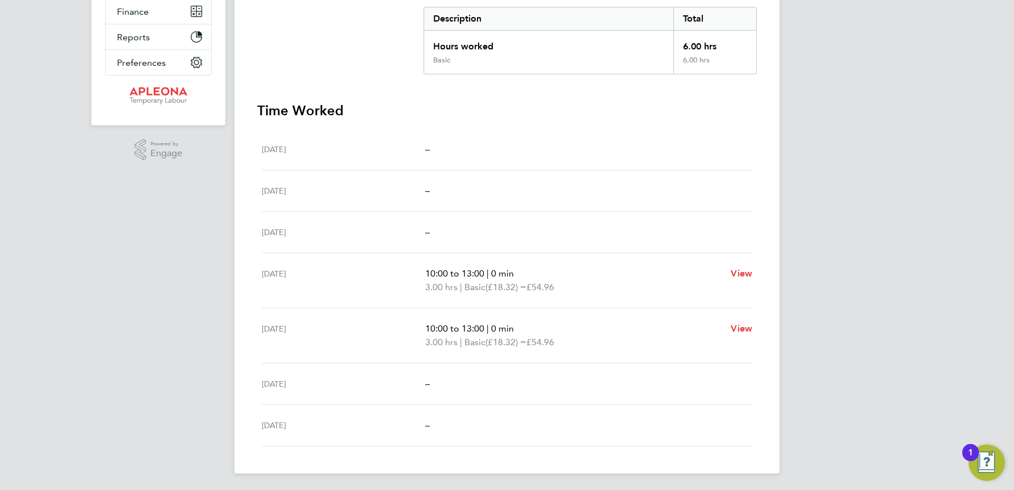
scroll to position [235, 0]
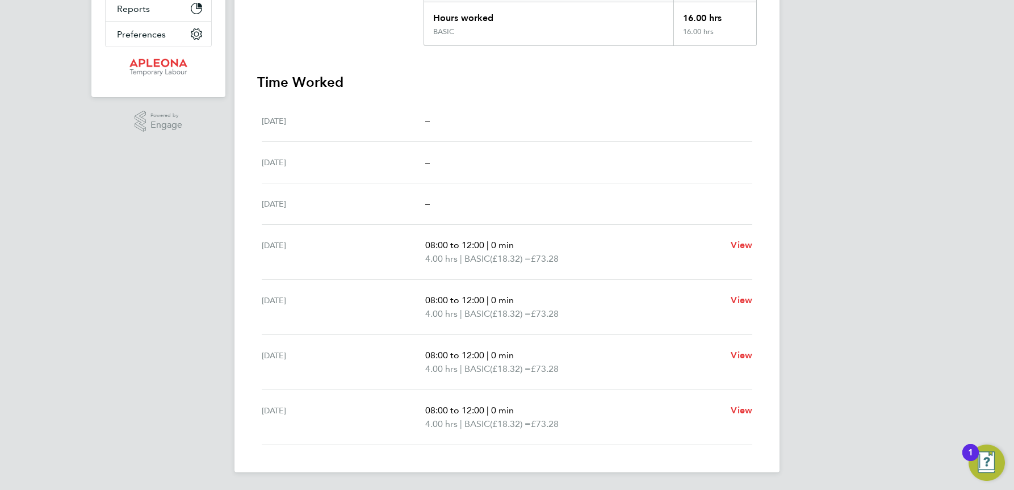
scroll to position [262, 0]
